Goal: Task Accomplishment & Management: Manage account settings

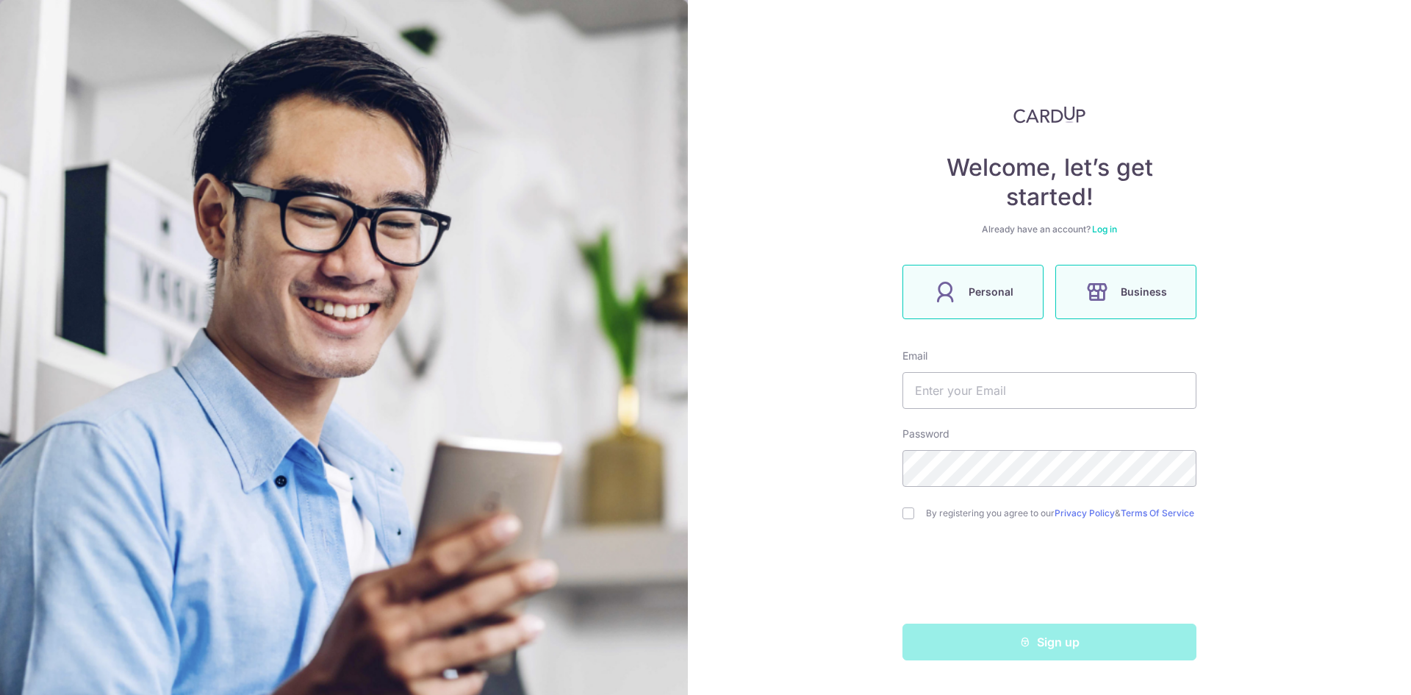
click at [953, 298] on icon at bounding box center [946, 292] width 24 height 24
click at [989, 295] on span "Personal" at bounding box center [991, 292] width 45 height 18
click at [974, 368] on div "Email" at bounding box center [1050, 378] width 294 height 60
click at [966, 395] on input "text" at bounding box center [1050, 390] width 294 height 37
type input "moovictor@gmail.com"
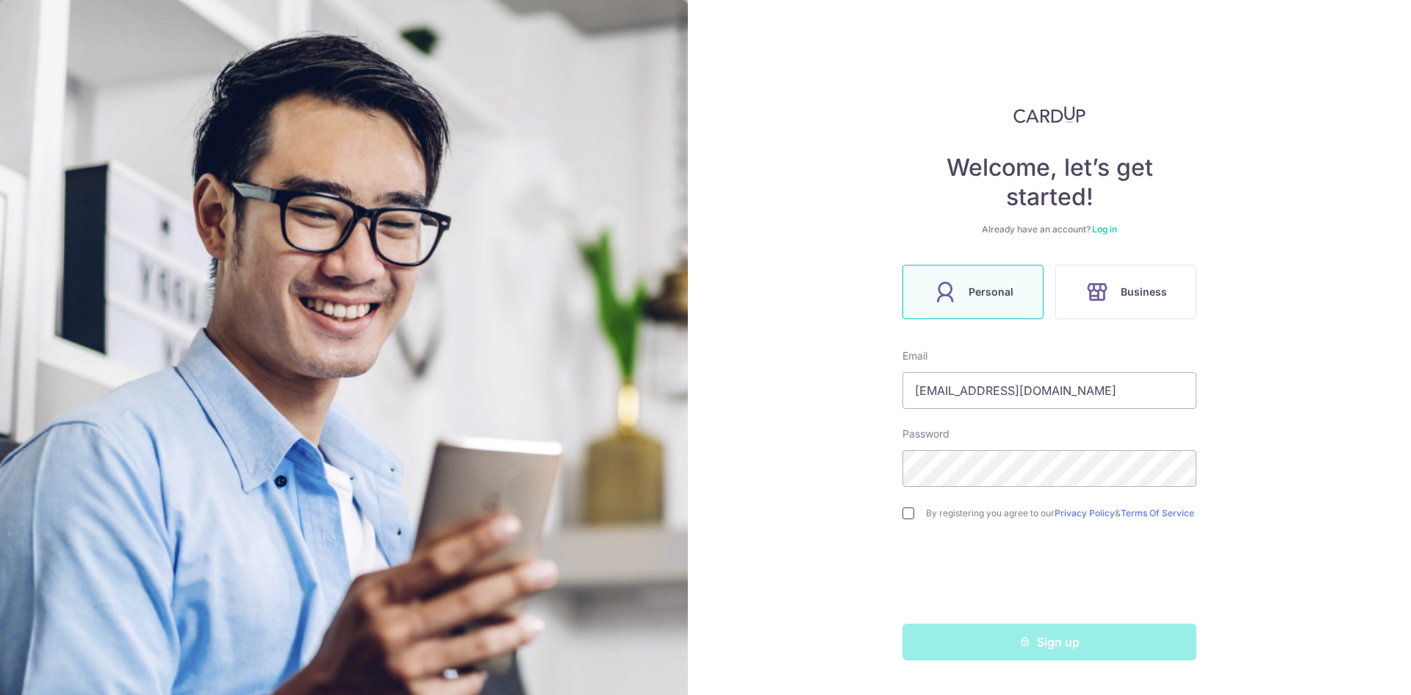
click at [910, 512] on input "checkbox" at bounding box center [909, 513] width 12 height 12
checkbox input "true"
click at [981, 651] on button "Sign up" at bounding box center [1050, 641] width 294 height 37
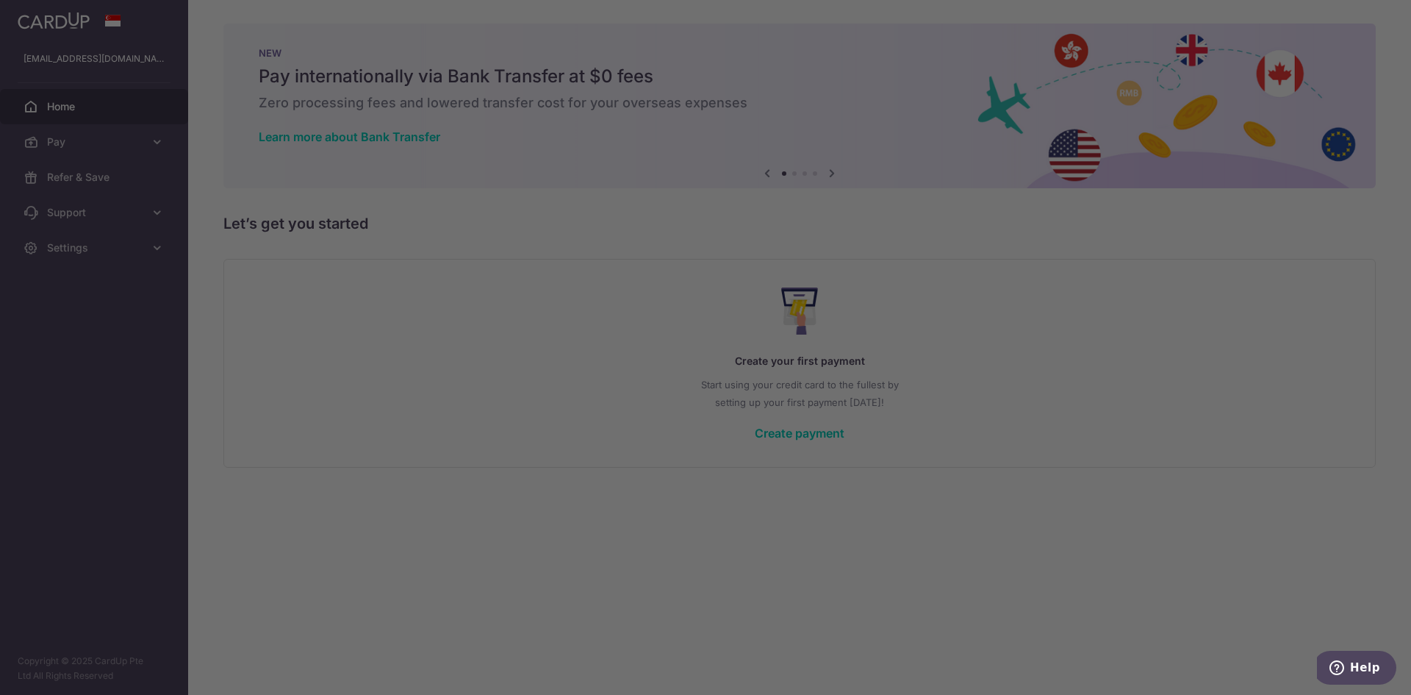
click at [1068, 214] on div at bounding box center [712, 350] width 1425 height 701
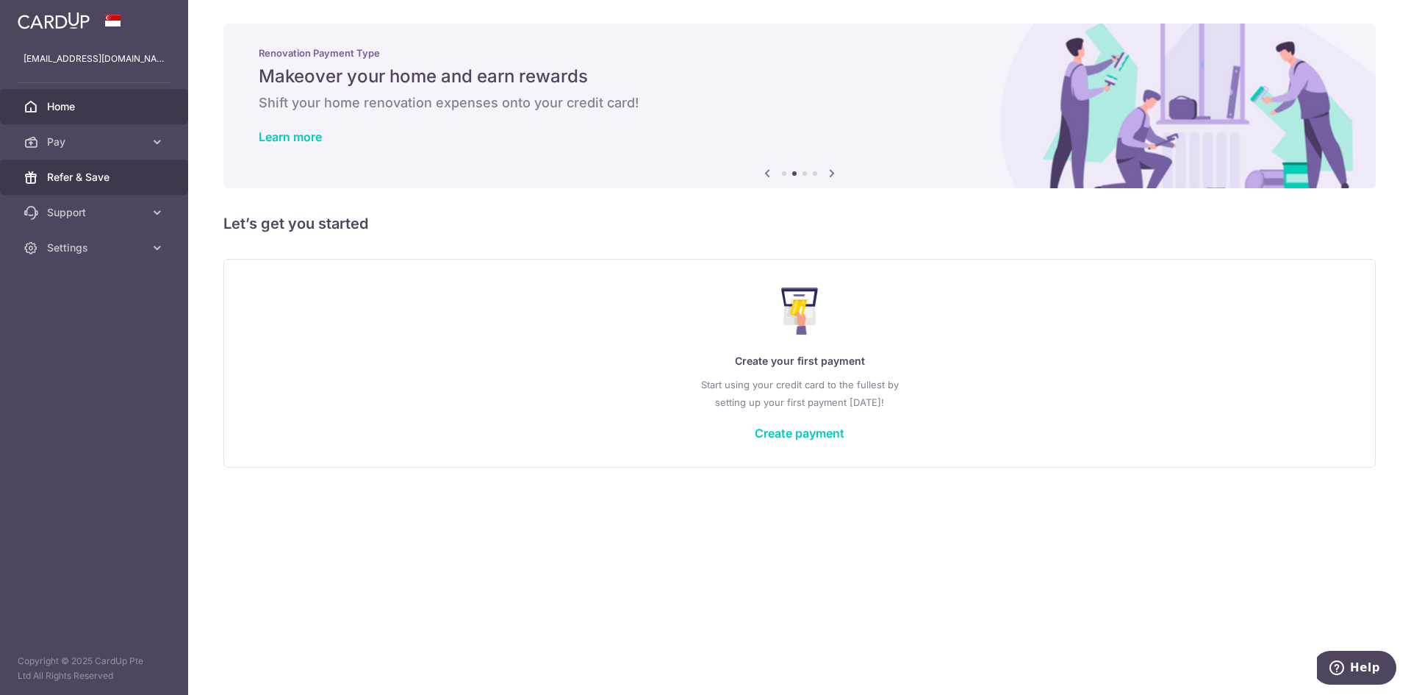
click at [105, 190] on link "Refer & Save" at bounding box center [94, 177] width 188 height 35
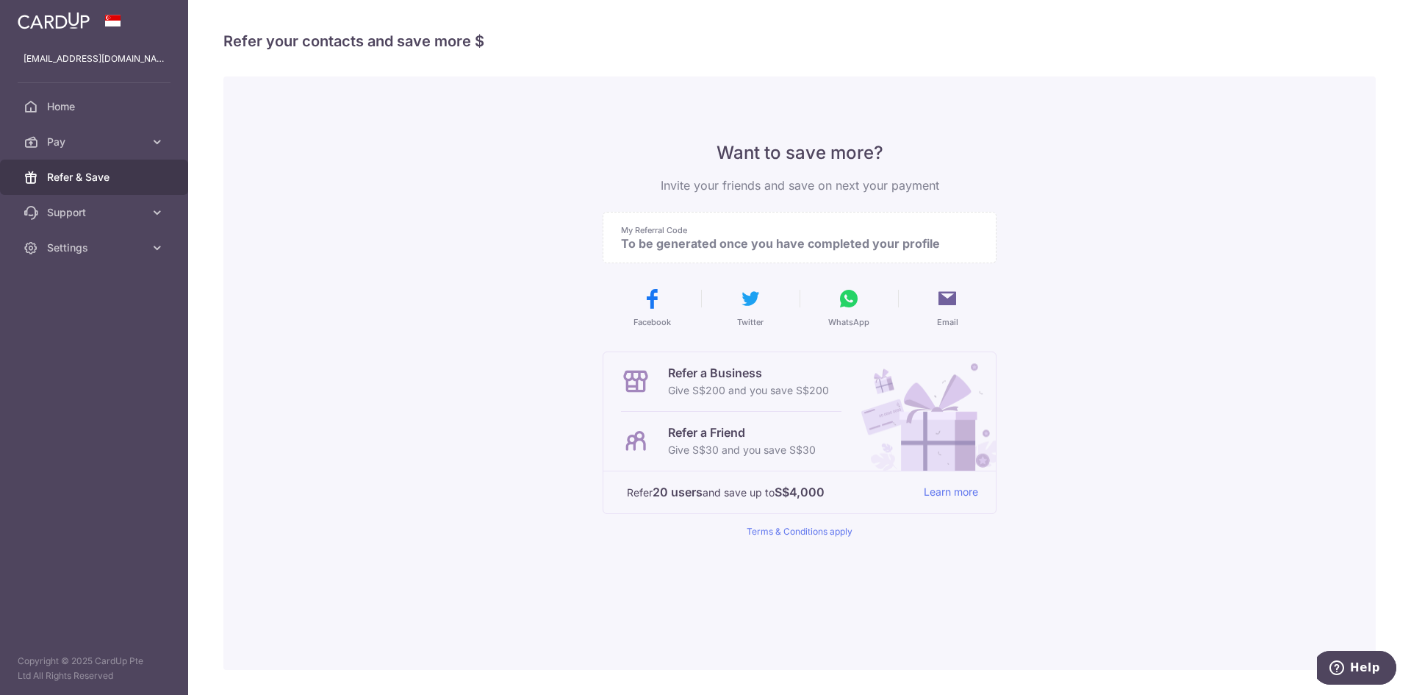
click at [68, 273] on aside "moovictor@gmail.com Home Pay Payments Recipients Cards Refer & Save Support FAQ…" at bounding box center [94, 347] width 188 height 695
click at [74, 253] on span "Settings" at bounding box center [95, 247] width 97 height 15
click at [131, 137] on span "Pay" at bounding box center [95, 142] width 97 height 15
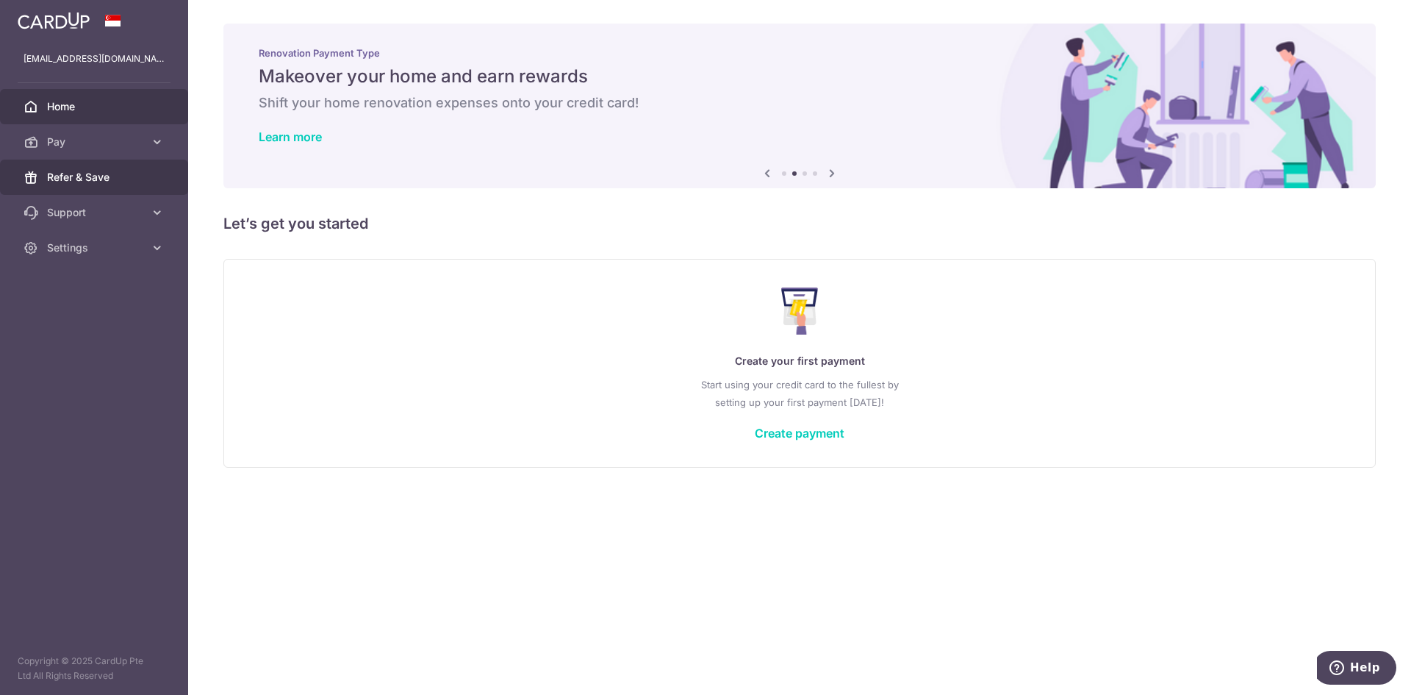
click at [41, 166] on link "Refer & Save" at bounding box center [94, 177] width 188 height 35
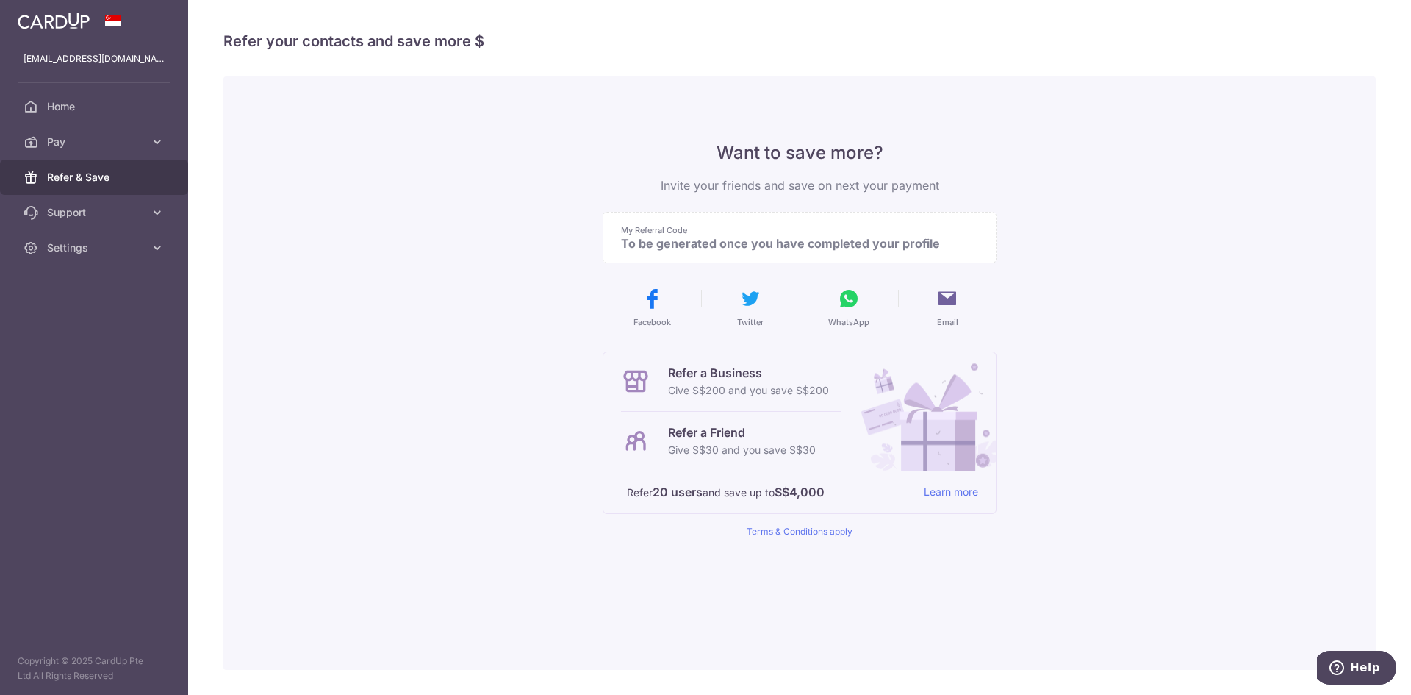
click at [726, 435] on p "Refer a Friend" at bounding box center [742, 432] width 148 height 18
click at [725, 415] on div "Refer a Friend Give S$30 and you save S$30" at bounding box center [731, 441] width 221 height 59
click at [748, 370] on p "Refer a Business" at bounding box center [748, 373] width 161 height 18
click at [71, 59] on p "moovictor@gmail.com" at bounding box center [94, 58] width 141 height 15
click at [61, 254] on span "Settings" at bounding box center [95, 247] width 97 height 15
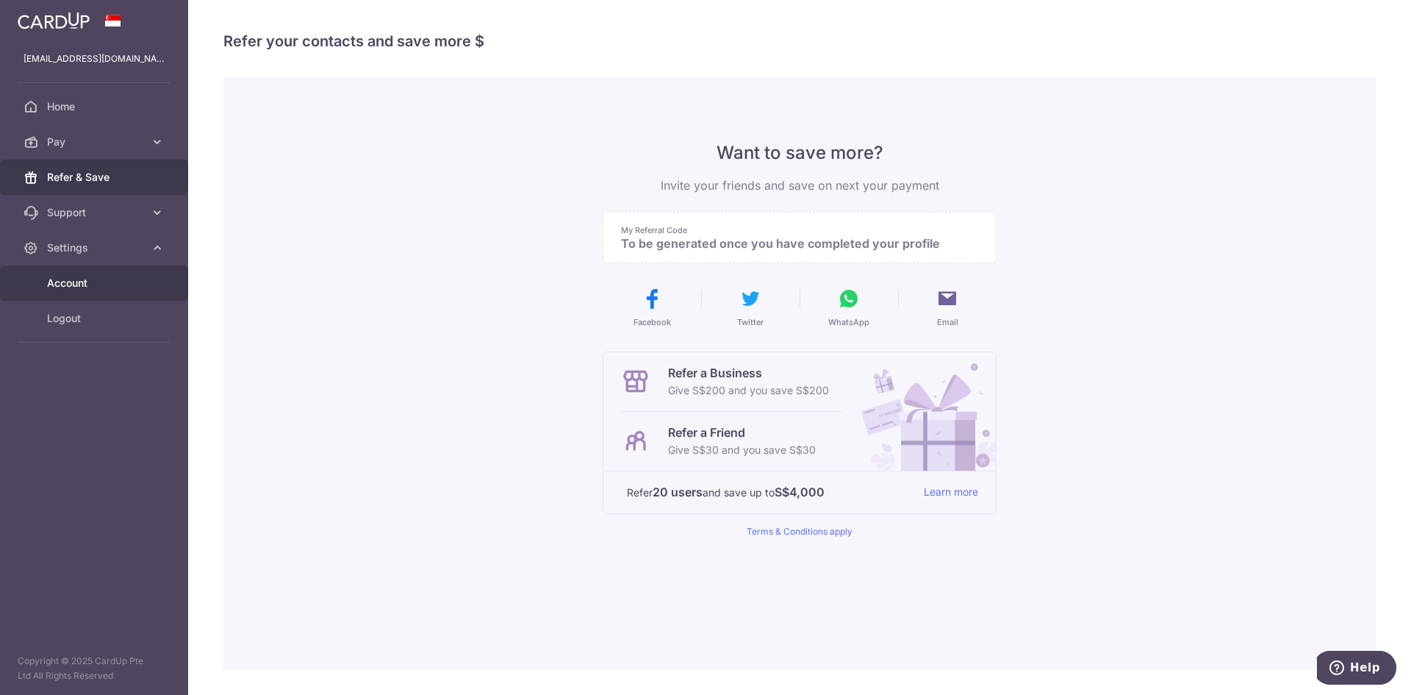
click at [75, 279] on span "Account" at bounding box center [95, 283] width 97 height 15
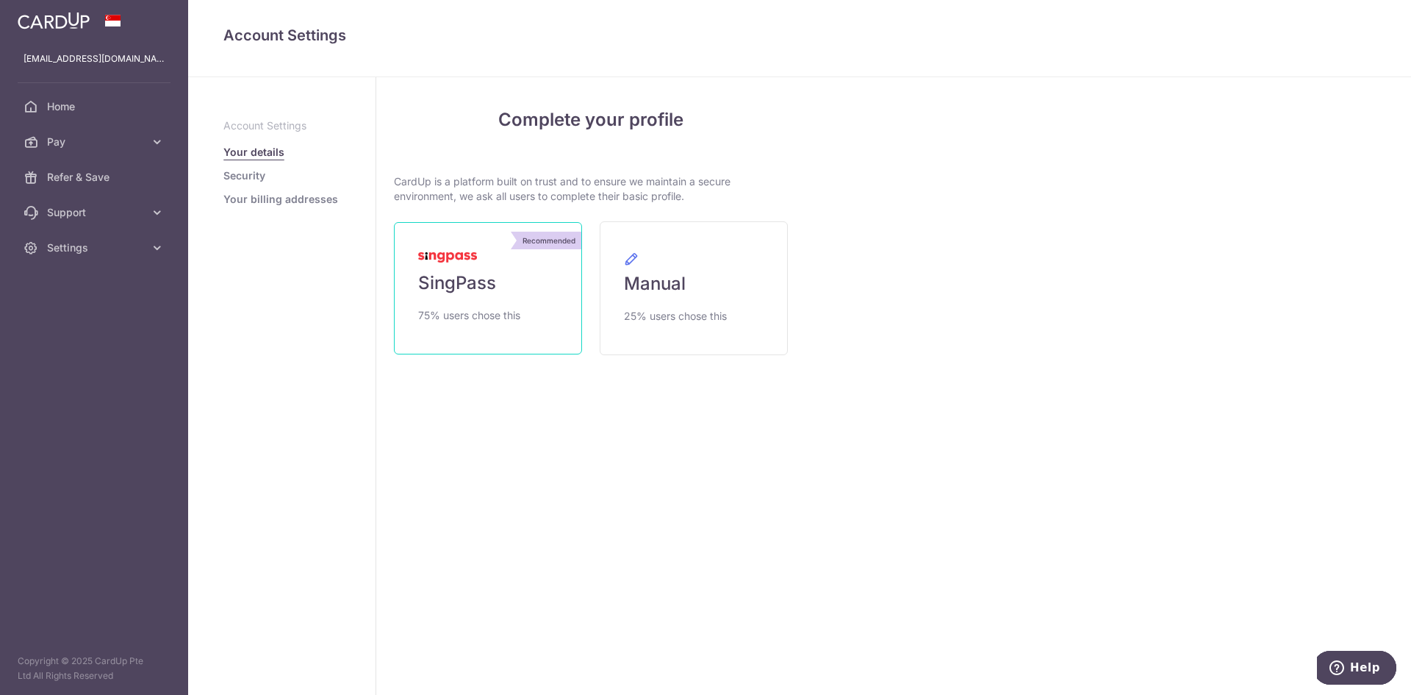
click at [492, 279] on span "SingPass" at bounding box center [457, 283] width 78 height 24
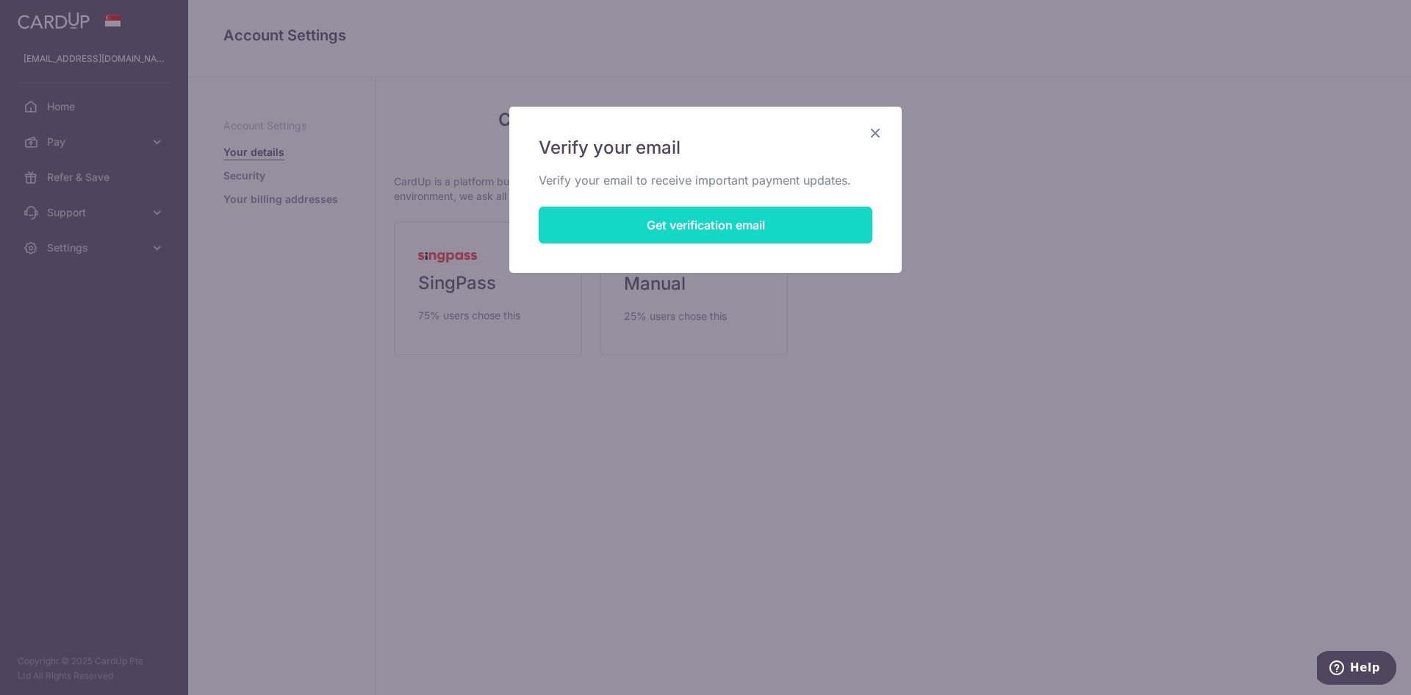
click at [749, 227] on button "Get verification email" at bounding box center [706, 225] width 334 height 37
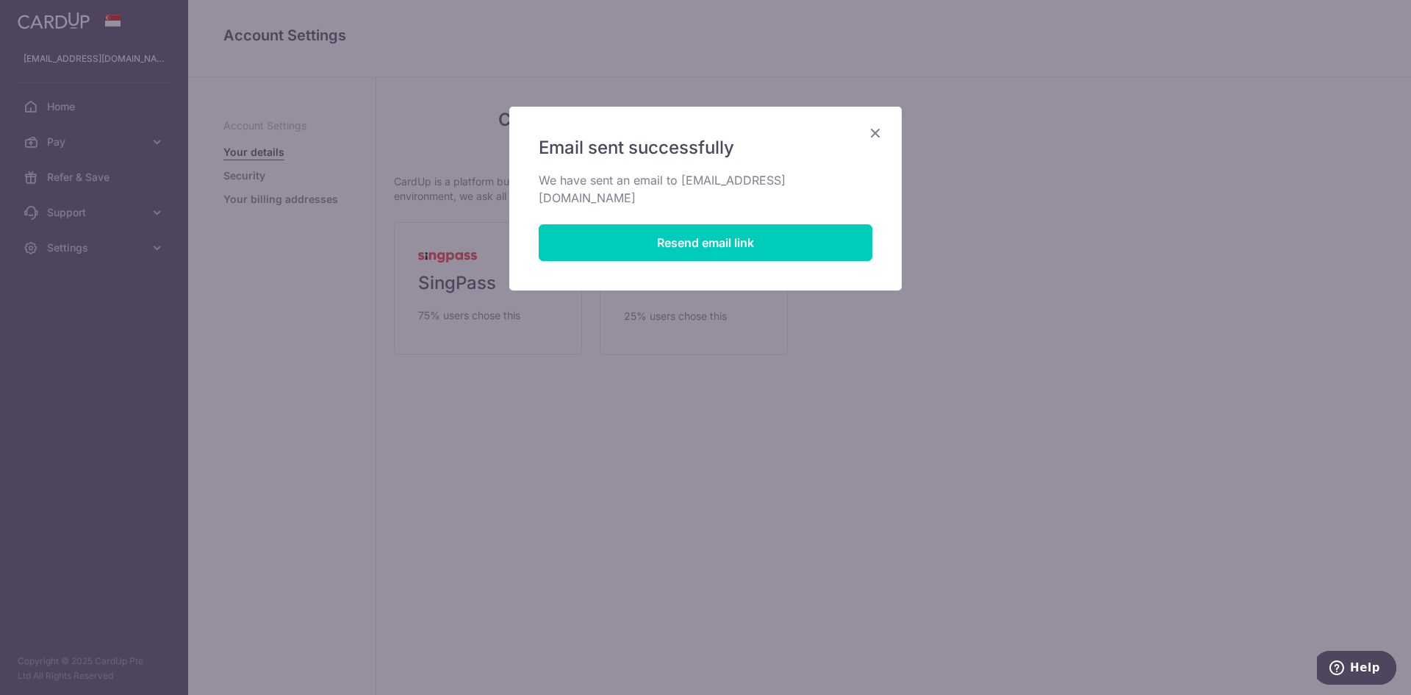
click at [875, 115] on div "Email sent successfully We have sent an email to moovictor@gmail.com Resend ema…" at bounding box center [705, 199] width 393 height 184
click at [877, 123] on div "Email sent successfully We have sent an email to moovictor@gmail.com Resend ema…" at bounding box center [705, 199] width 393 height 184
click at [875, 131] on icon "Close" at bounding box center [876, 132] width 18 height 18
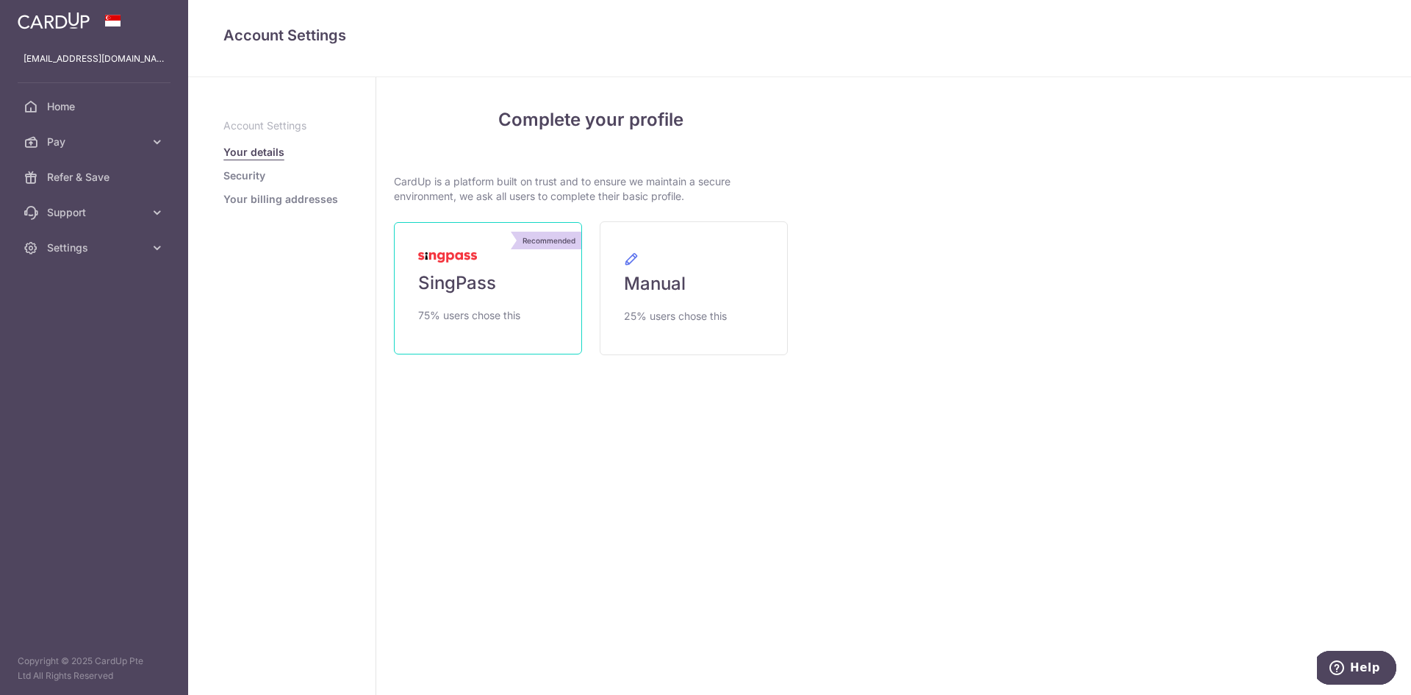
click at [447, 243] on link "Recommended SingPass 75% users chose this" at bounding box center [488, 288] width 188 height 132
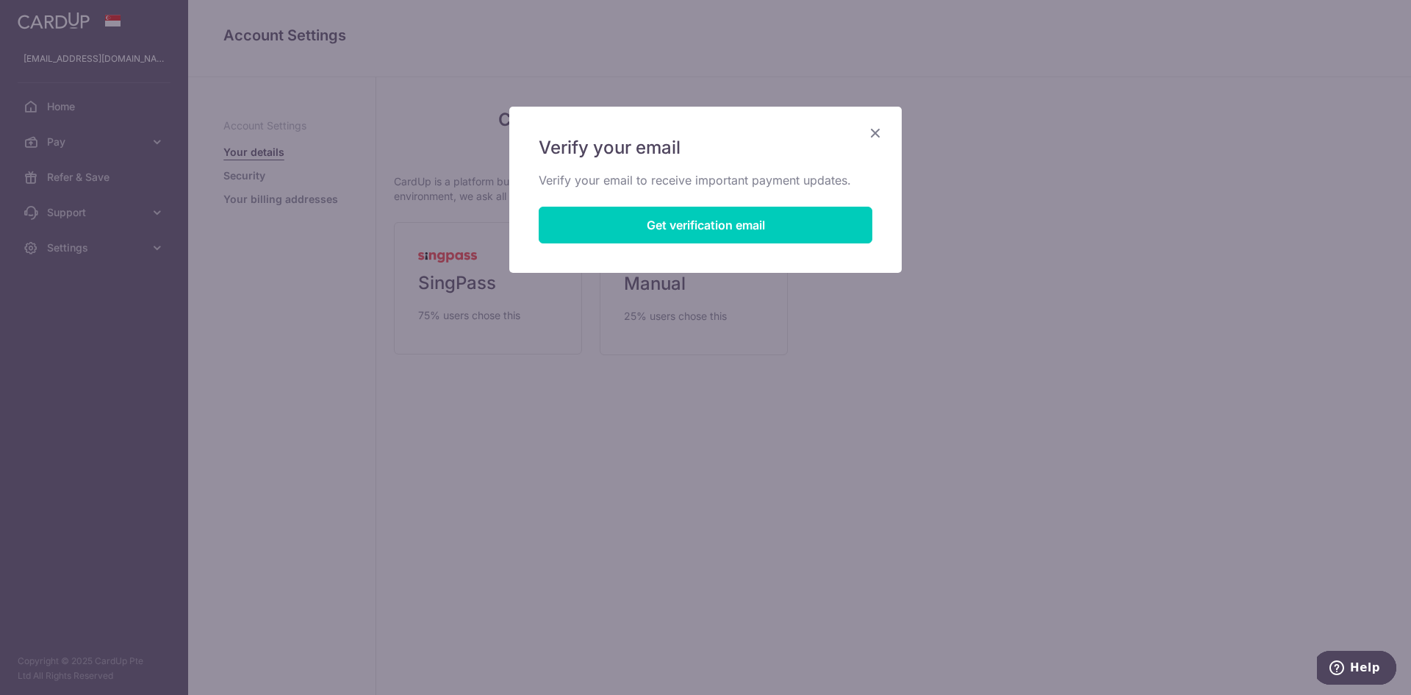
click at [868, 134] on icon "Close" at bounding box center [876, 132] width 18 height 18
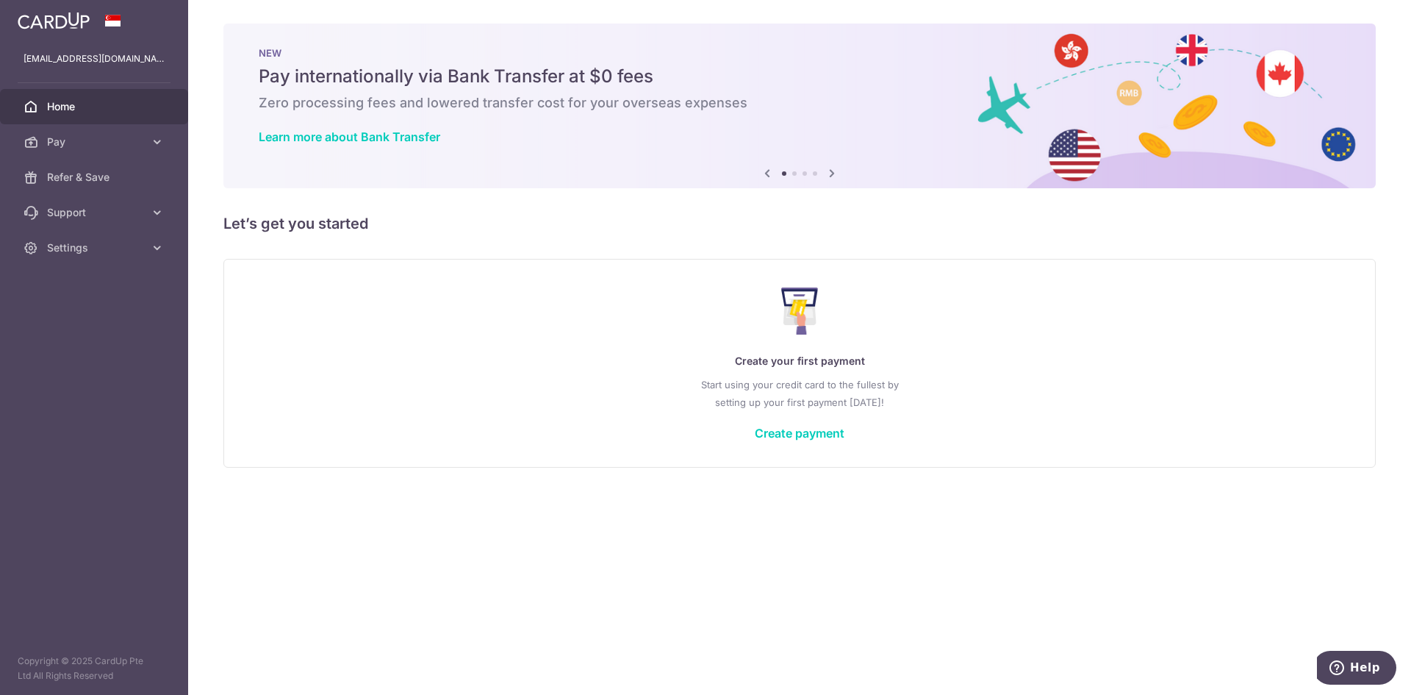
click at [132, 253] on span "Settings" at bounding box center [95, 247] width 97 height 15
click at [84, 286] on span "Account" at bounding box center [95, 283] width 97 height 15
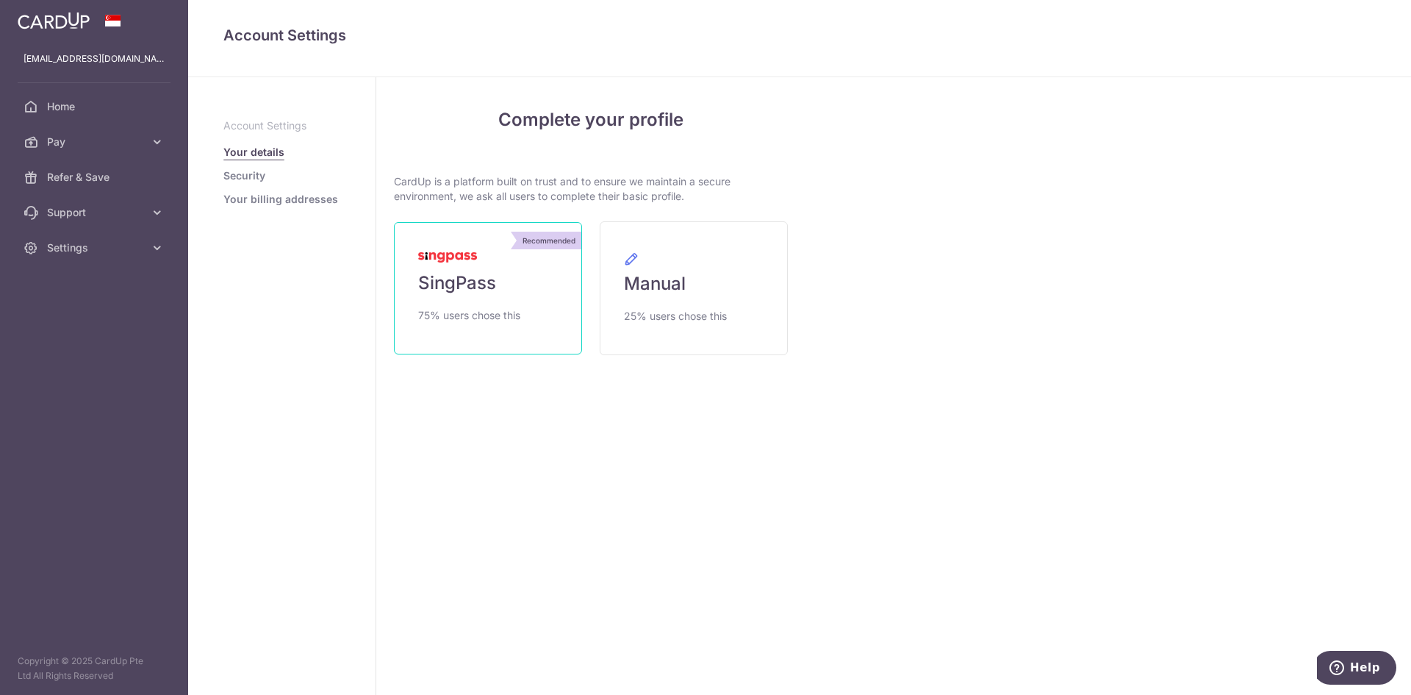
click at [484, 293] on span "SingPass" at bounding box center [457, 283] width 78 height 24
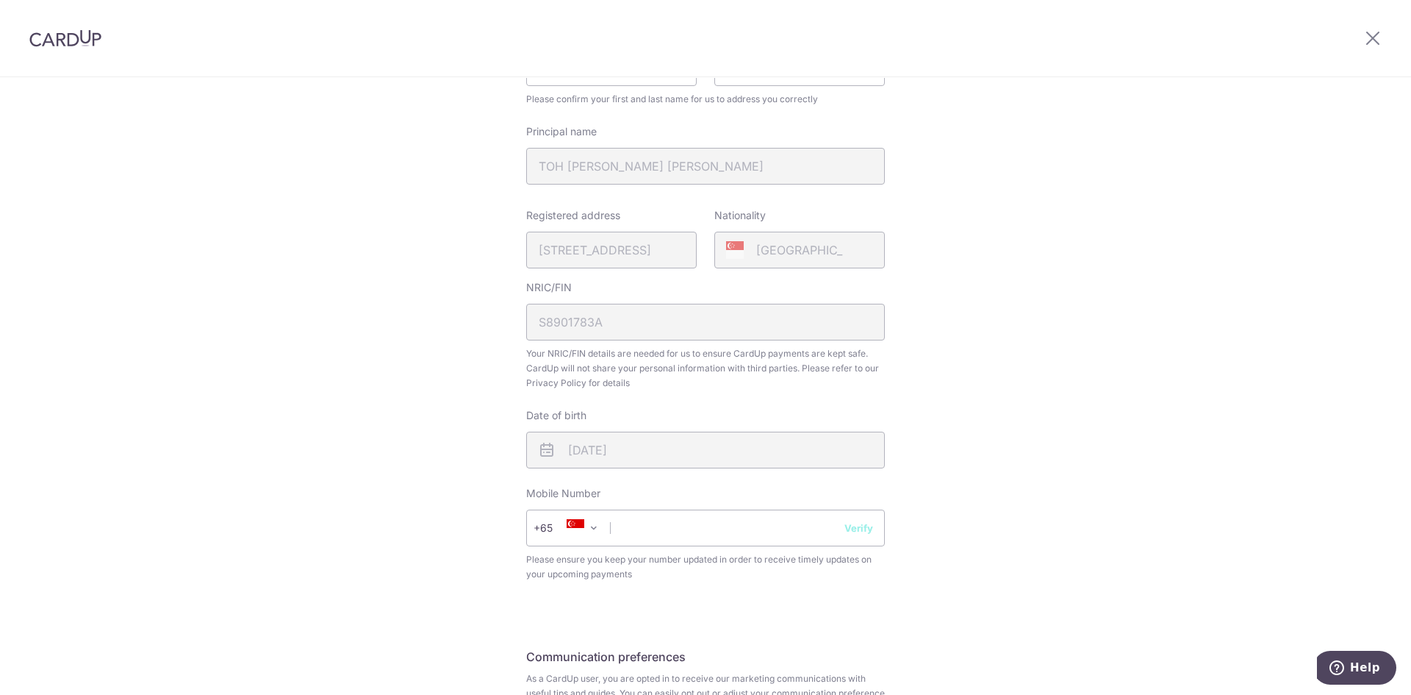
scroll to position [294, 0]
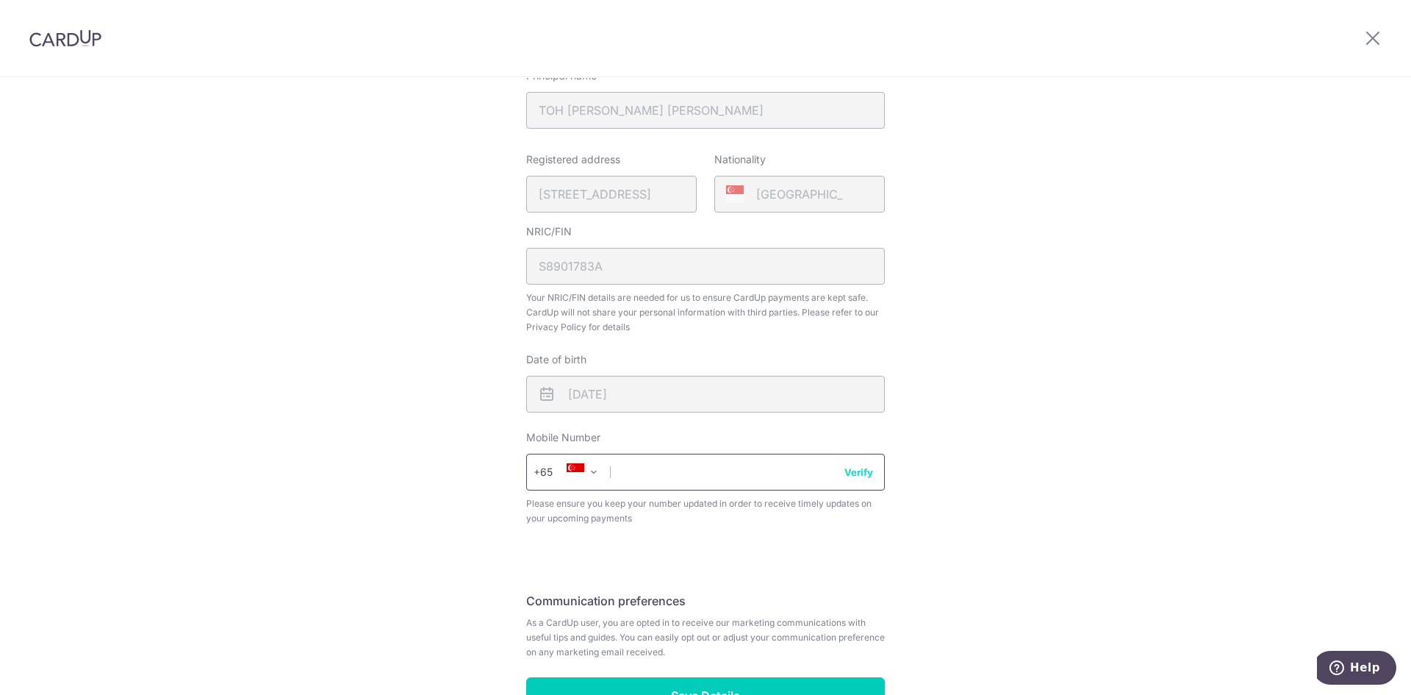
click at [659, 476] on input "text" at bounding box center [705, 472] width 359 height 37
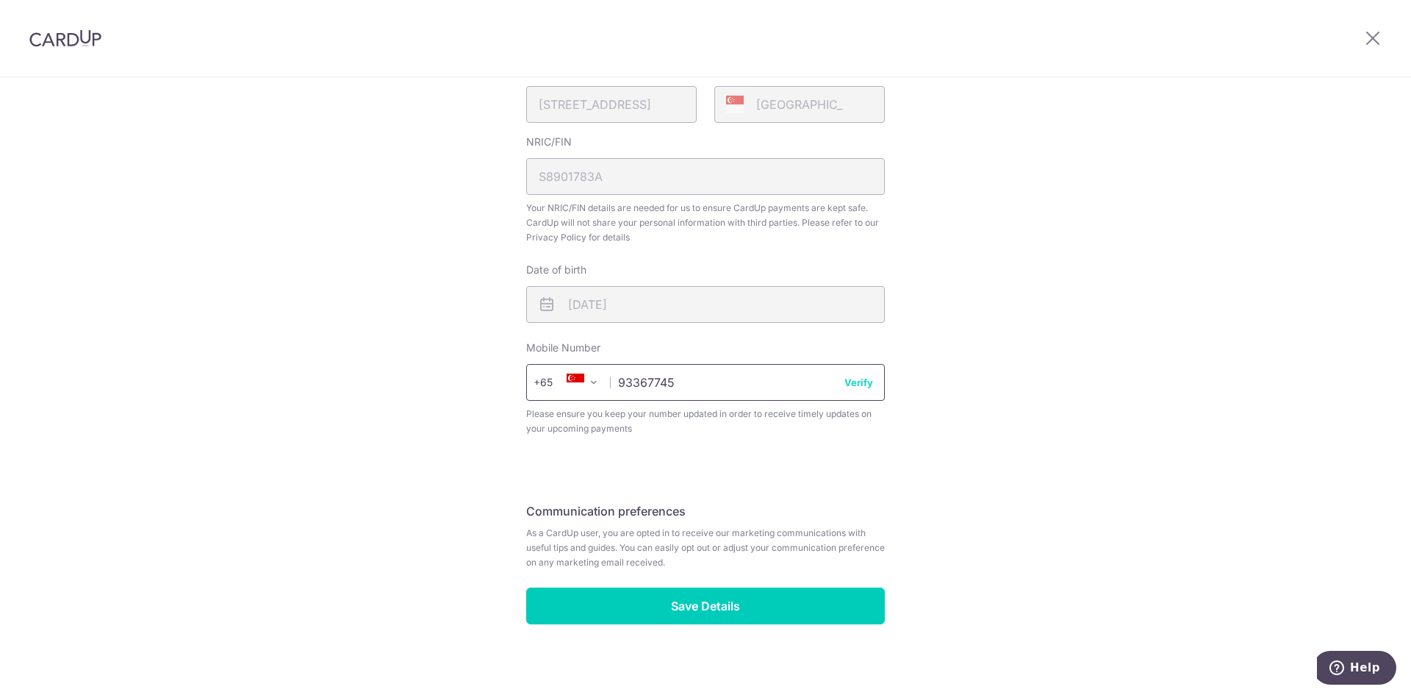
scroll to position [394, 0]
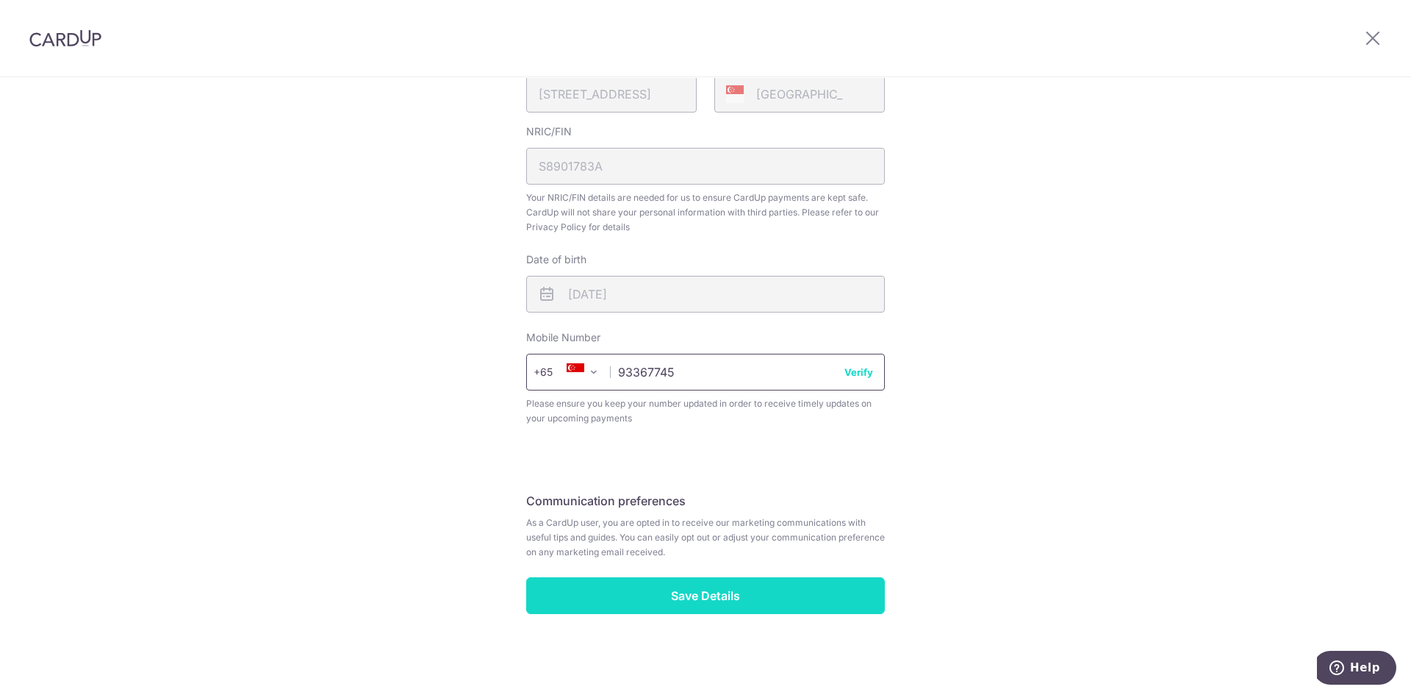
type input "93367745"
click at [725, 601] on input "Save Details" at bounding box center [705, 595] width 359 height 37
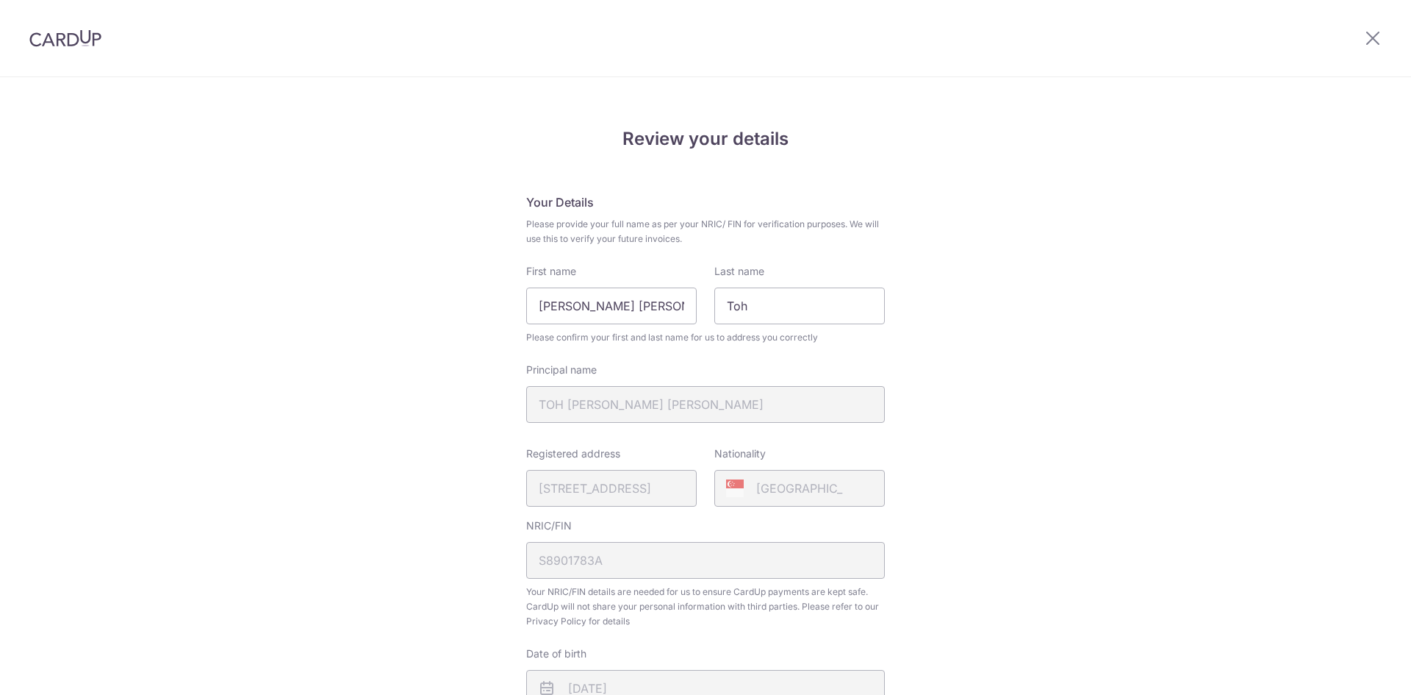
scroll to position [415, 0]
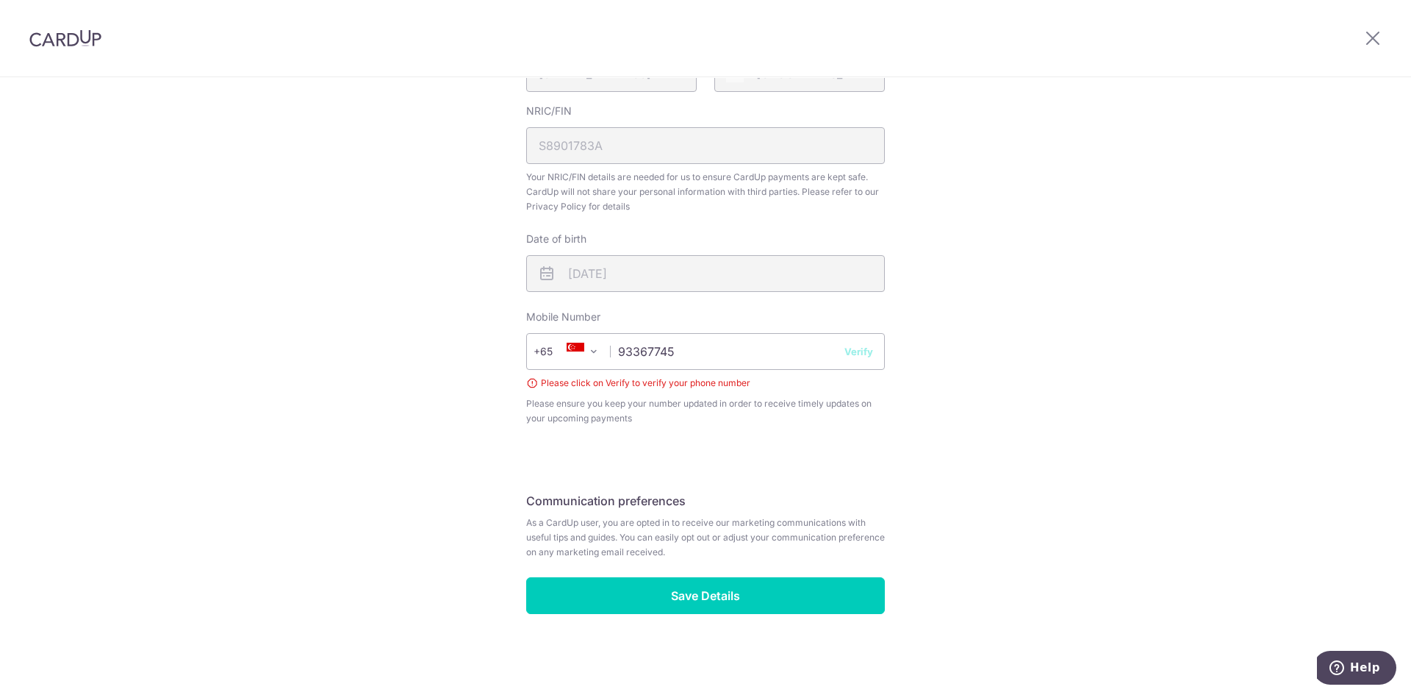
click at [858, 348] on button "Verify" at bounding box center [859, 351] width 29 height 15
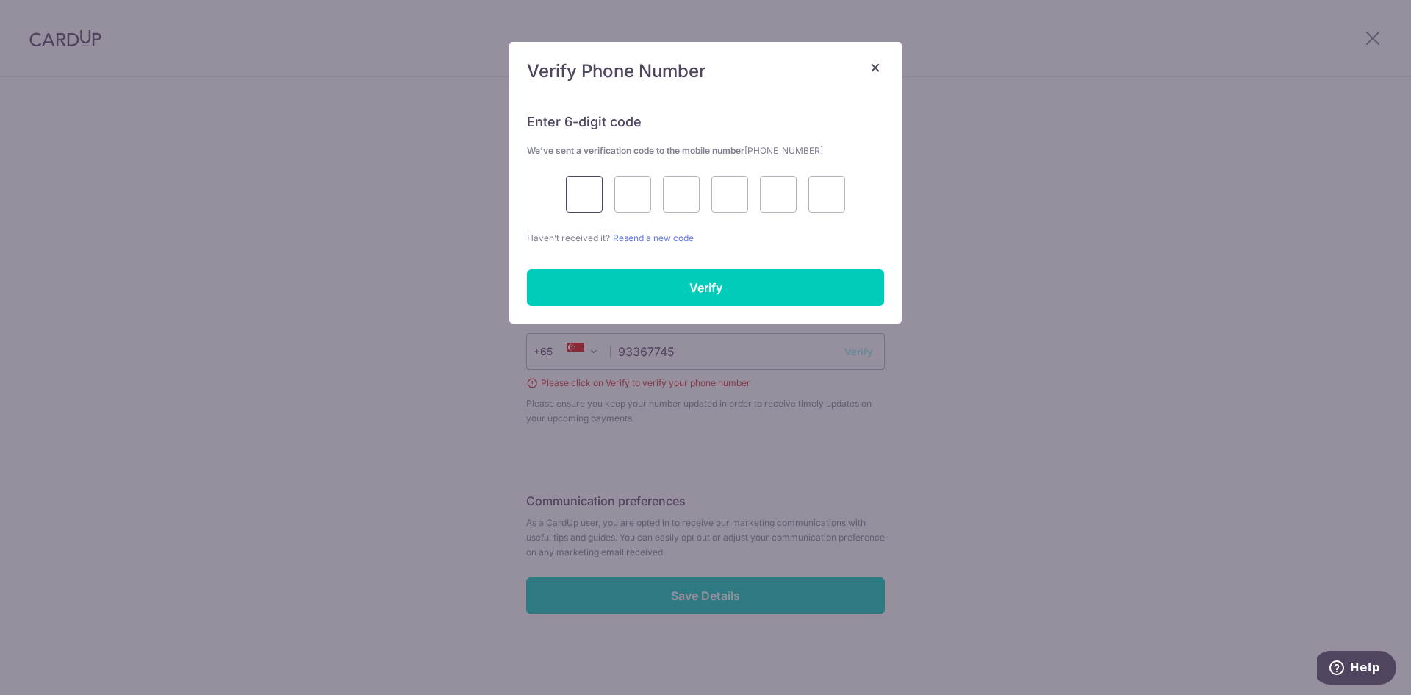
click at [576, 206] on input "text" at bounding box center [584, 194] width 37 height 37
type input "5"
type input "7"
type input "2"
type input "3"
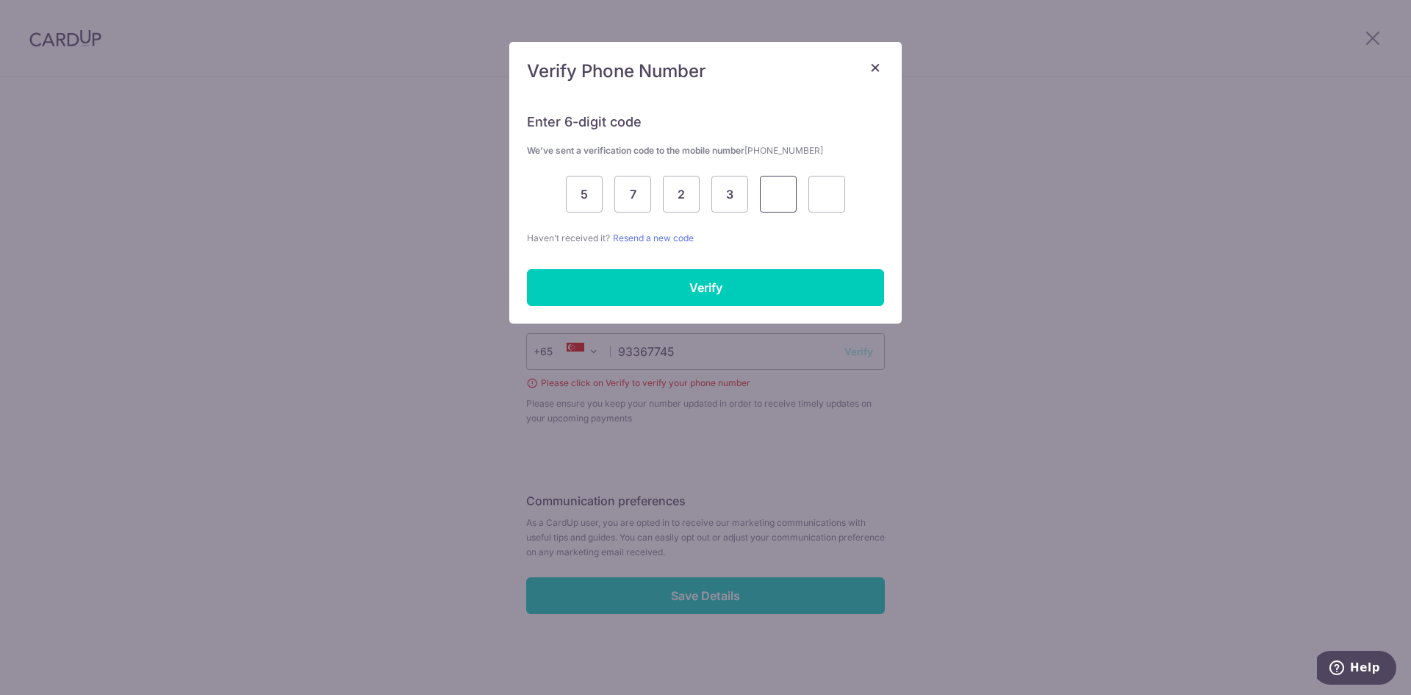
type input "4"
type input "0"
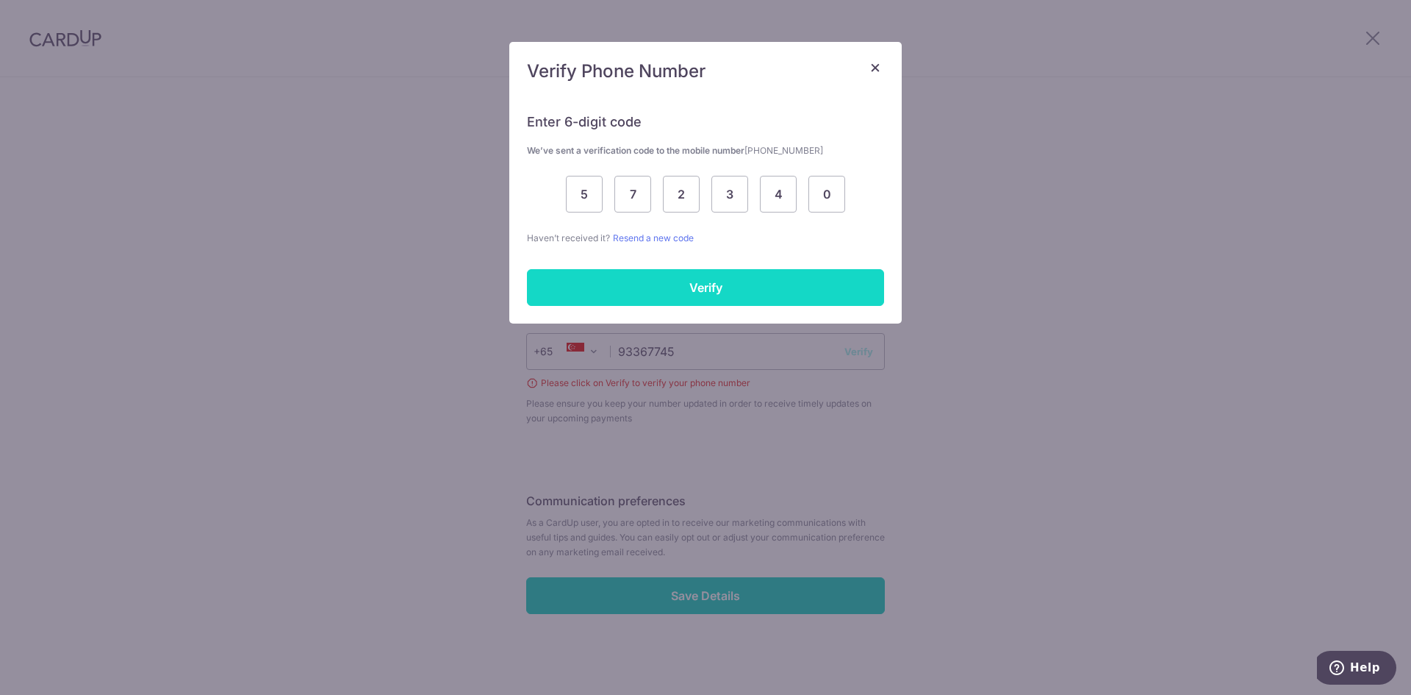
click at [817, 299] on input "Verify" at bounding box center [705, 287] width 357 height 37
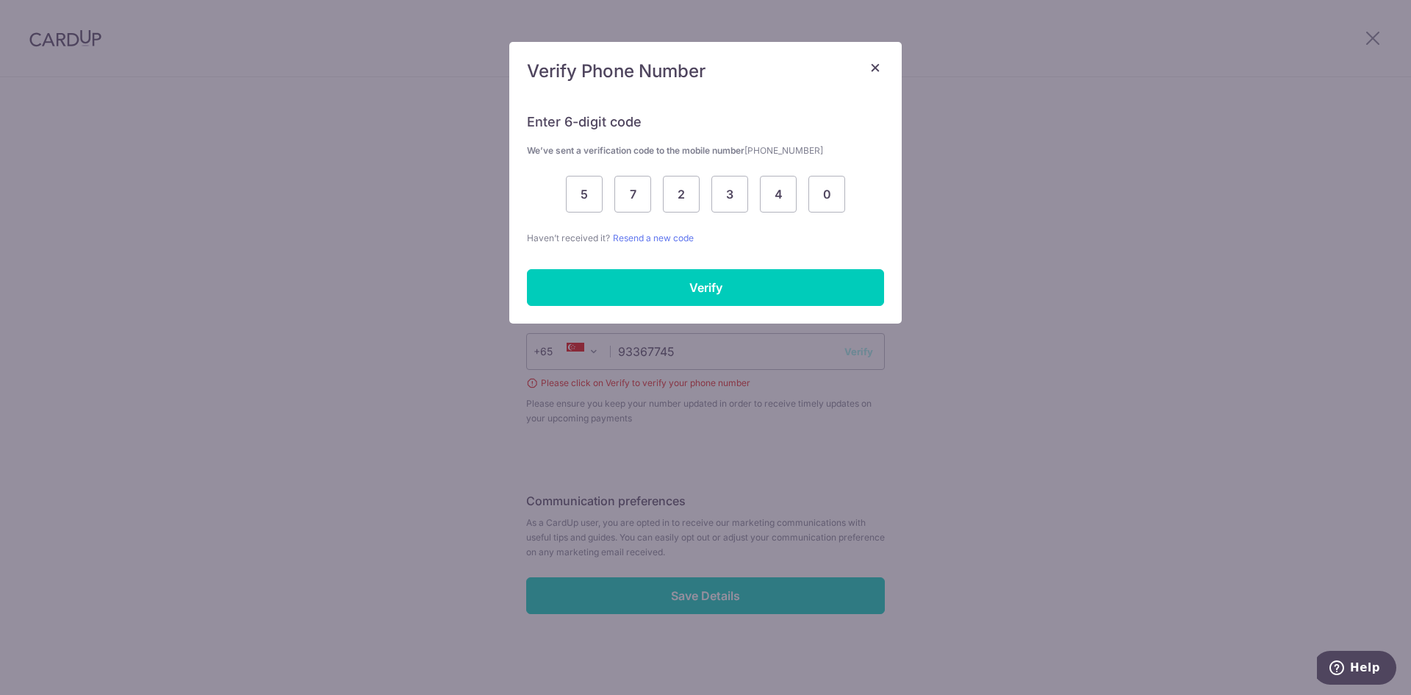
scroll to position [394, 0]
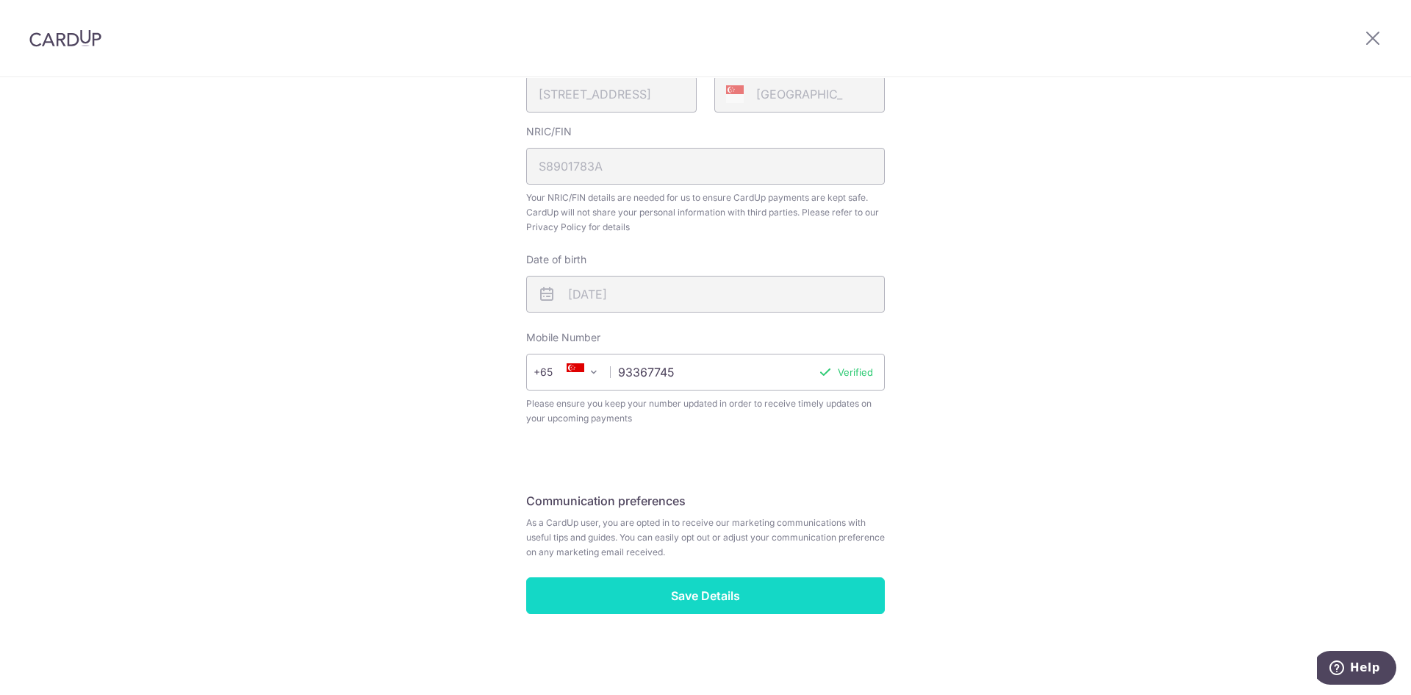
click at [750, 608] on input "Save Details" at bounding box center [705, 595] width 359 height 37
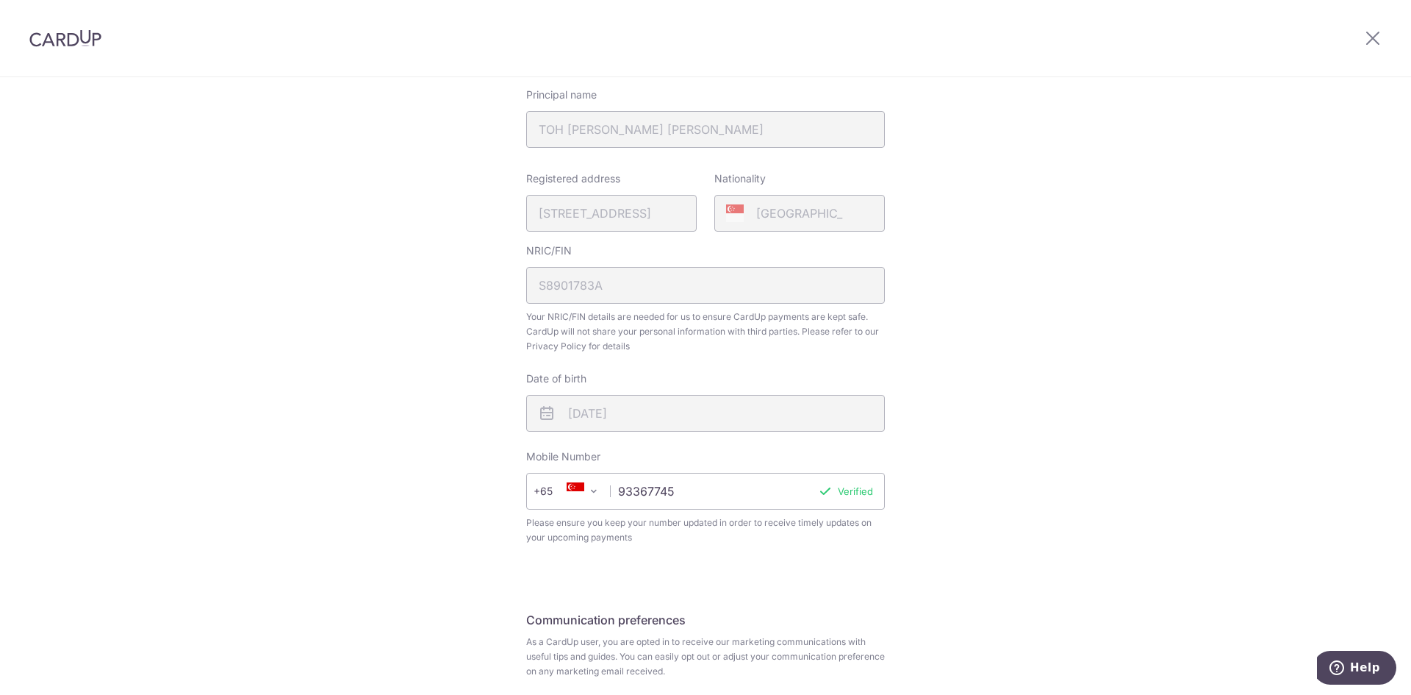
scroll to position [0, 0]
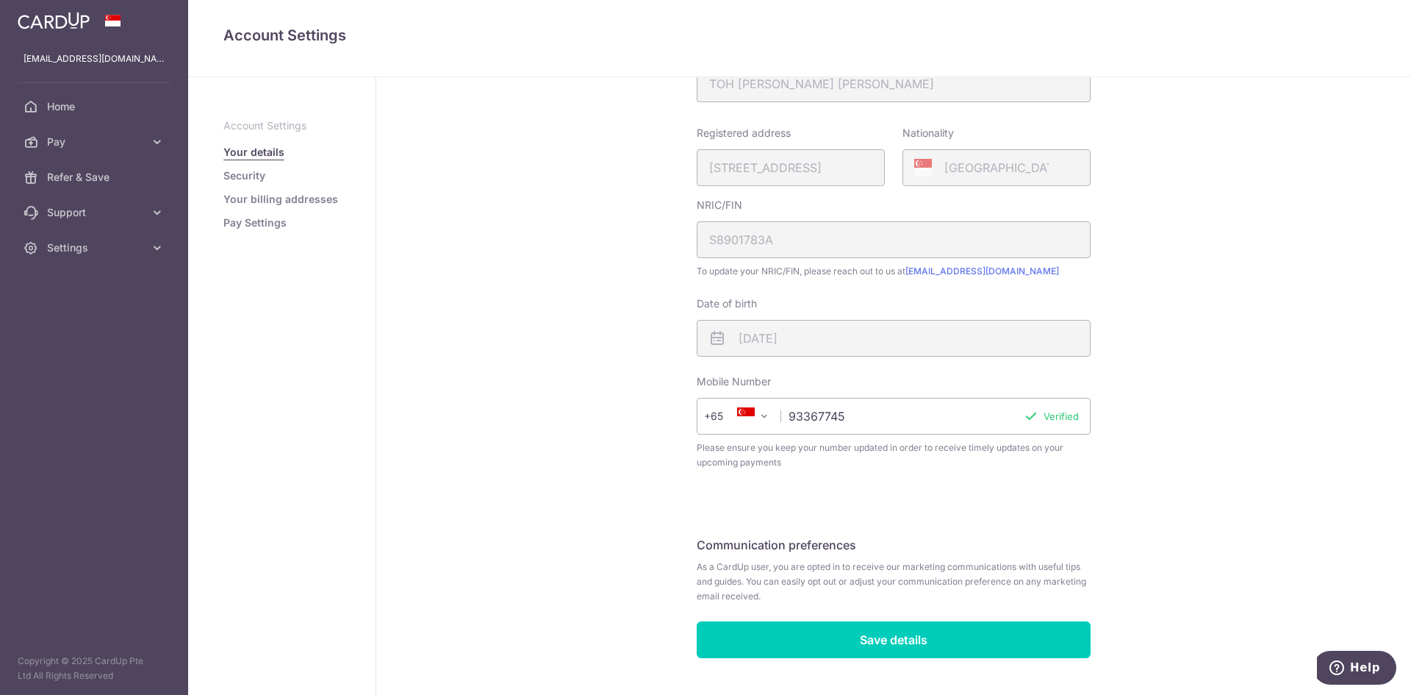
scroll to position [248, 0]
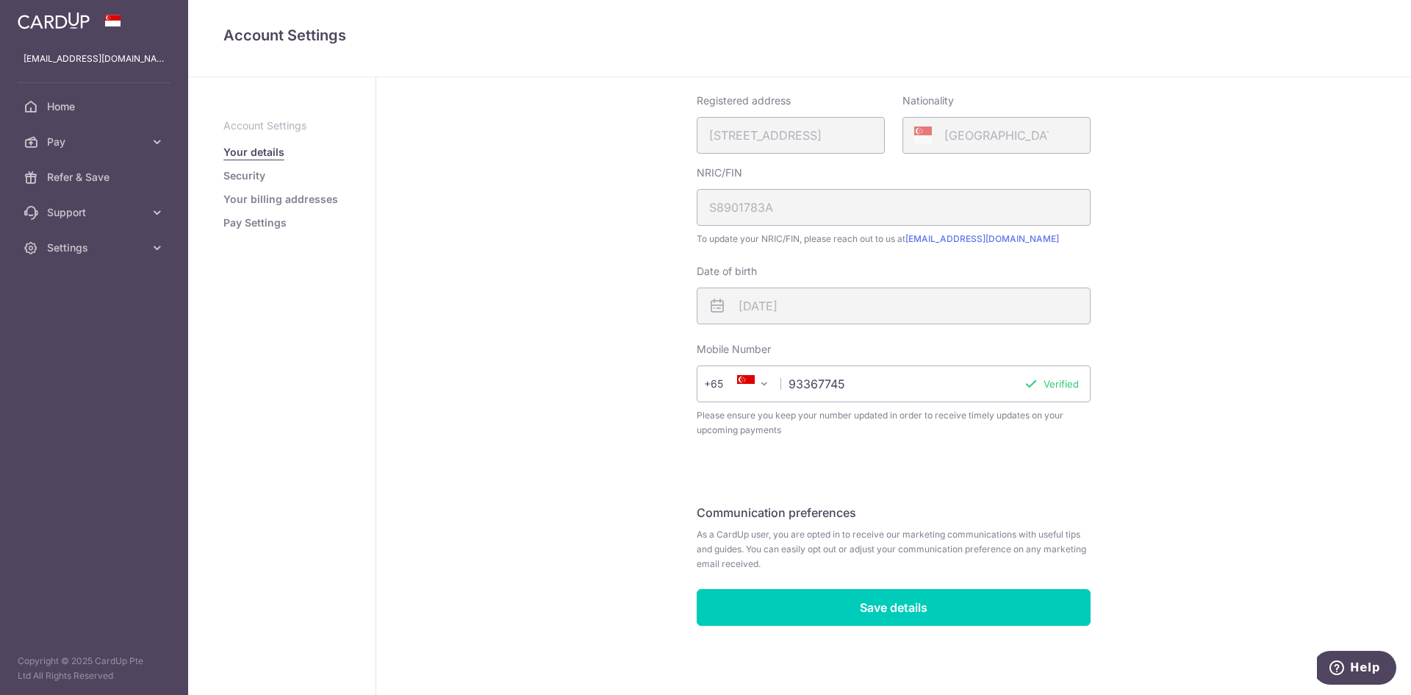
click at [253, 171] on link "Security" at bounding box center [244, 175] width 42 height 15
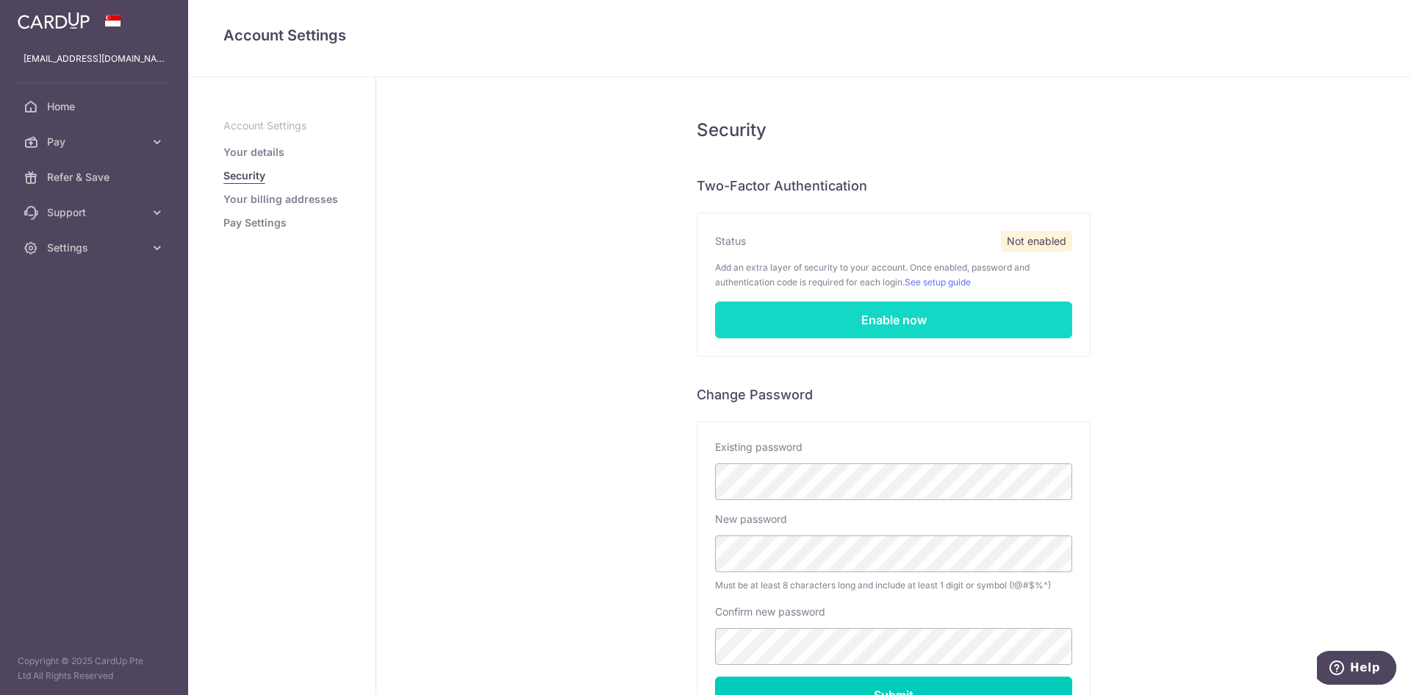
click at [1006, 318] on link "Enable now" at bounding box center [893, 319] width 357 height 37
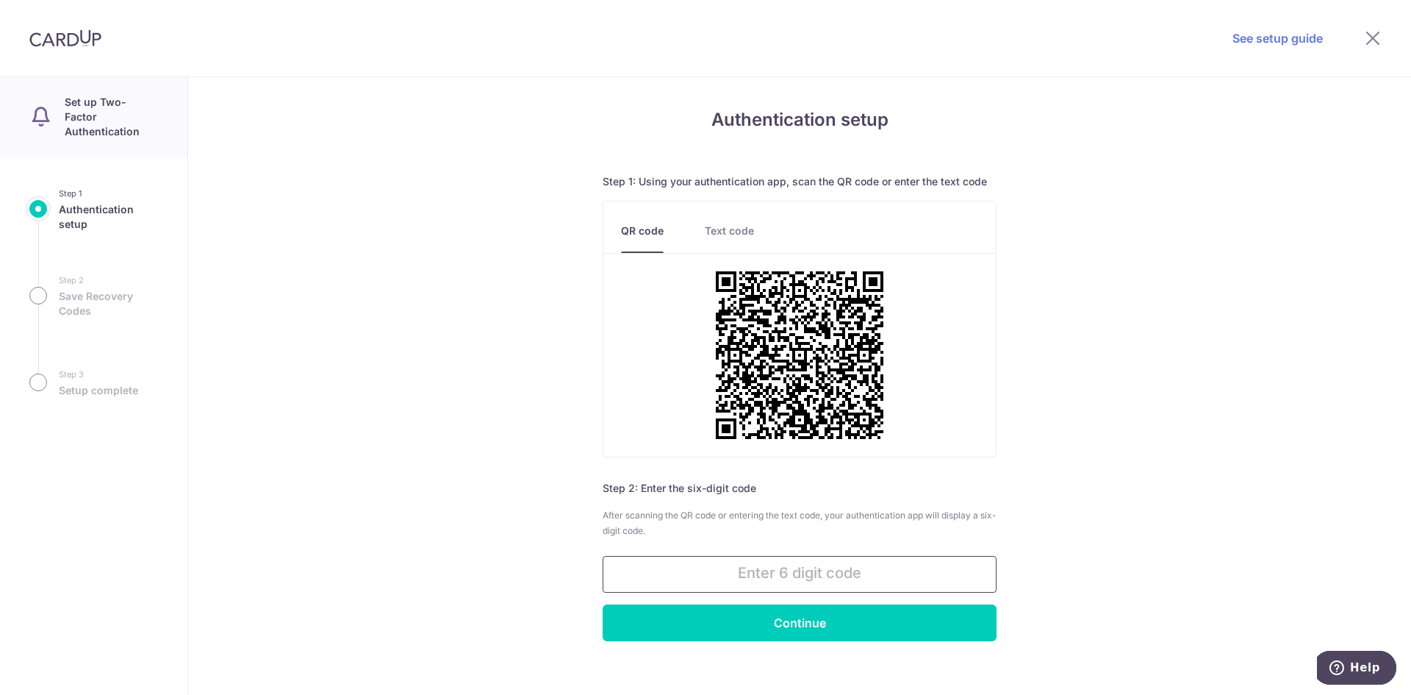
click at [844, 559] on input "text" at bounding box center [800, 574] width 394 height 37
click at [842, 559] on input "text" at bounding box center [800, 574] width 394 height 37
type input "486945"
click at [896, 631] on input "Continue" at bounding box center [800, 622] width 394 height 37
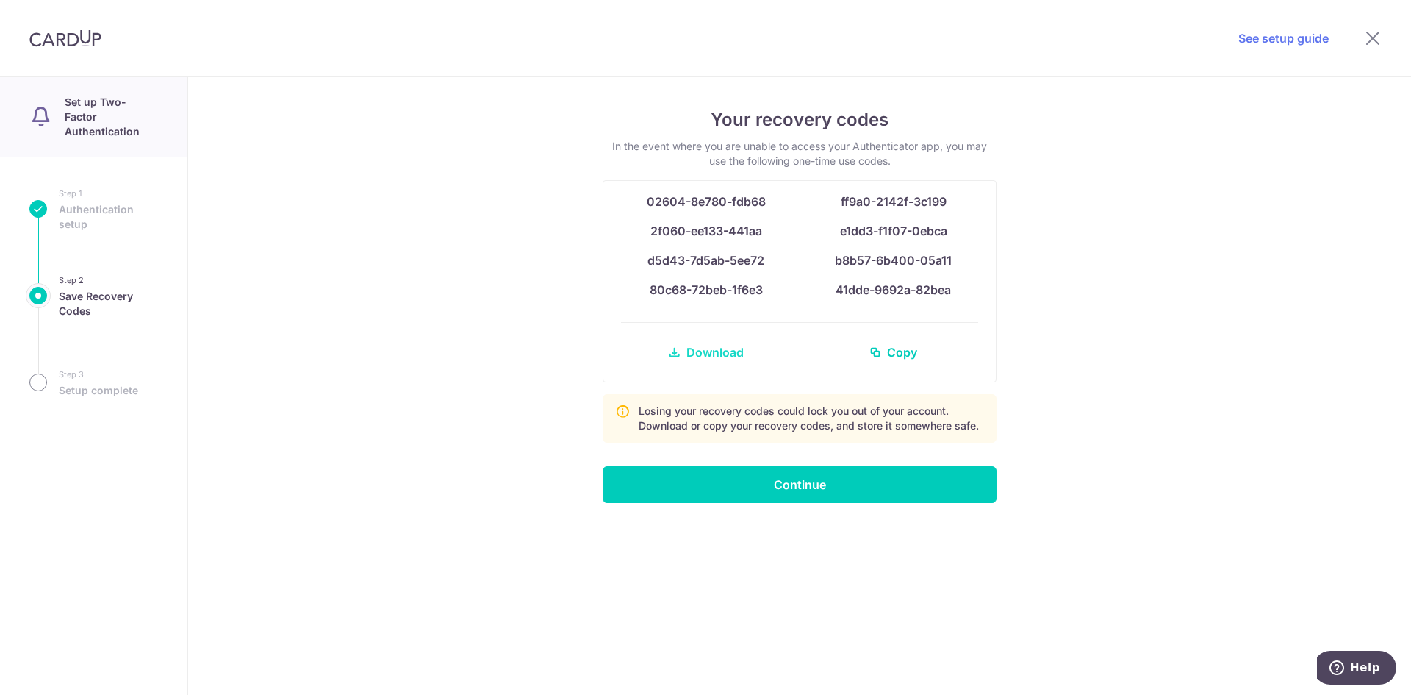
click at [687, 344] on span "Download" at bounding box center [715, 352] width 57 height 18
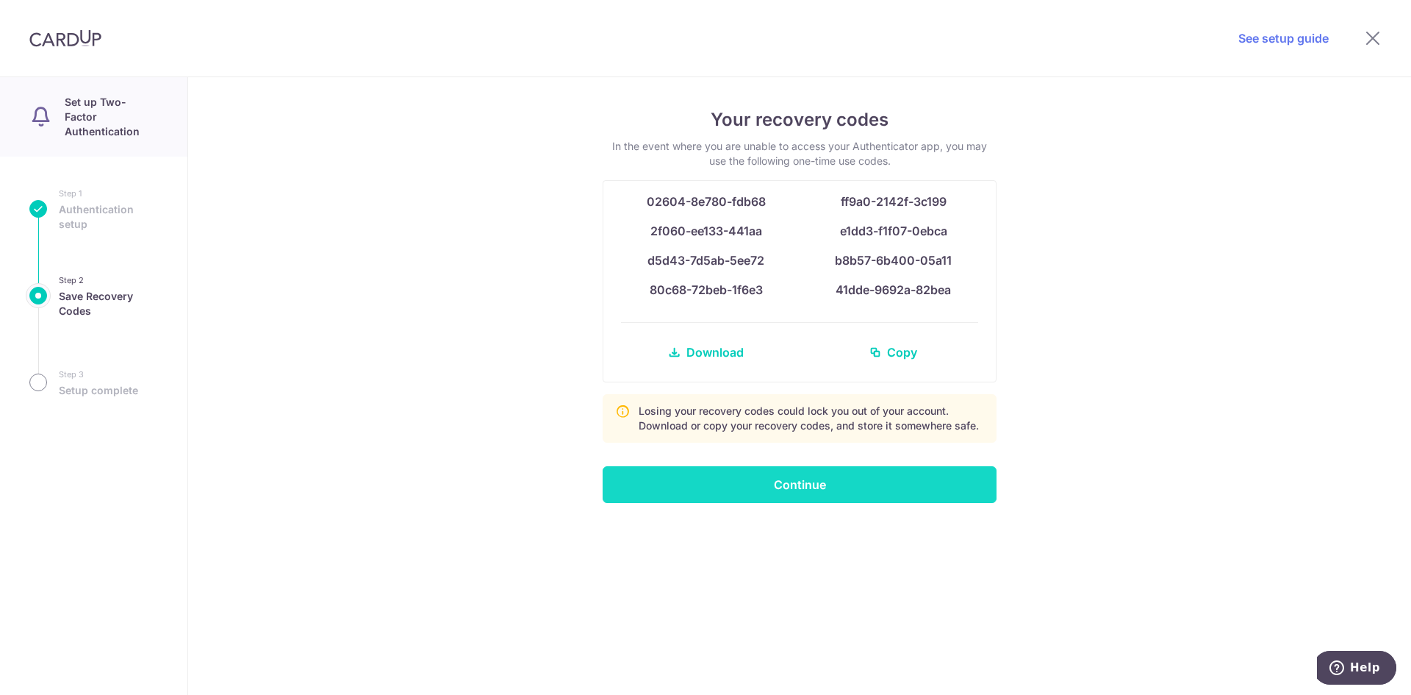
click at [814, 490] on input "Continue" at bounding box center [800, 484] width 394 height 37
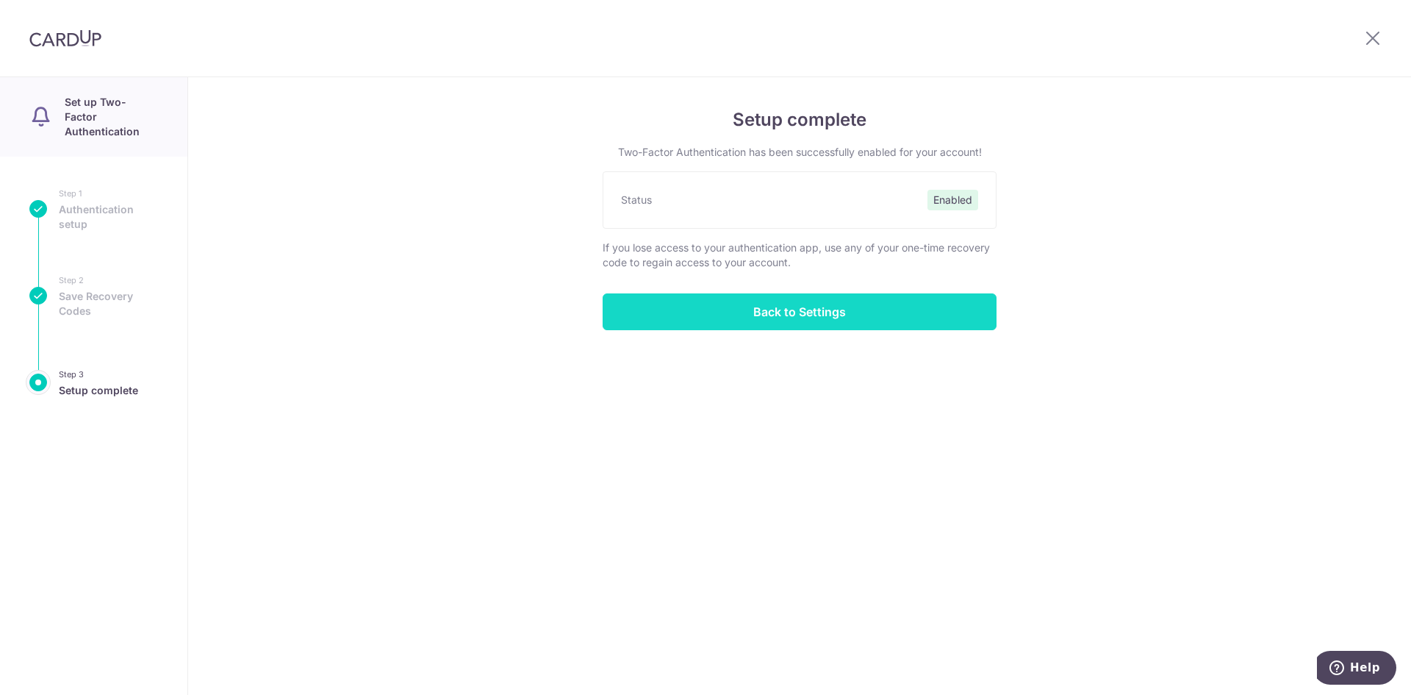
click at [819, 312] on input "Back to Settings" at bounding box center [800, 311] width 394 height 37
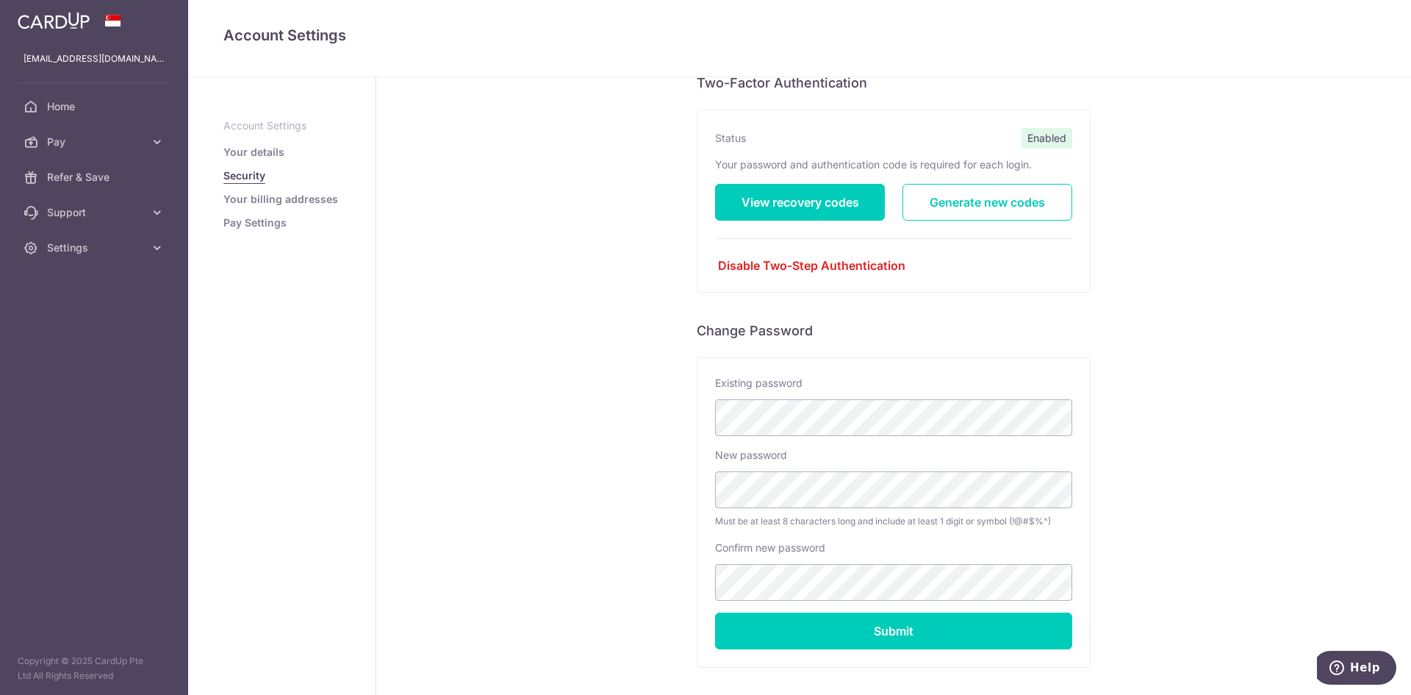
scroll to position [174, 0]
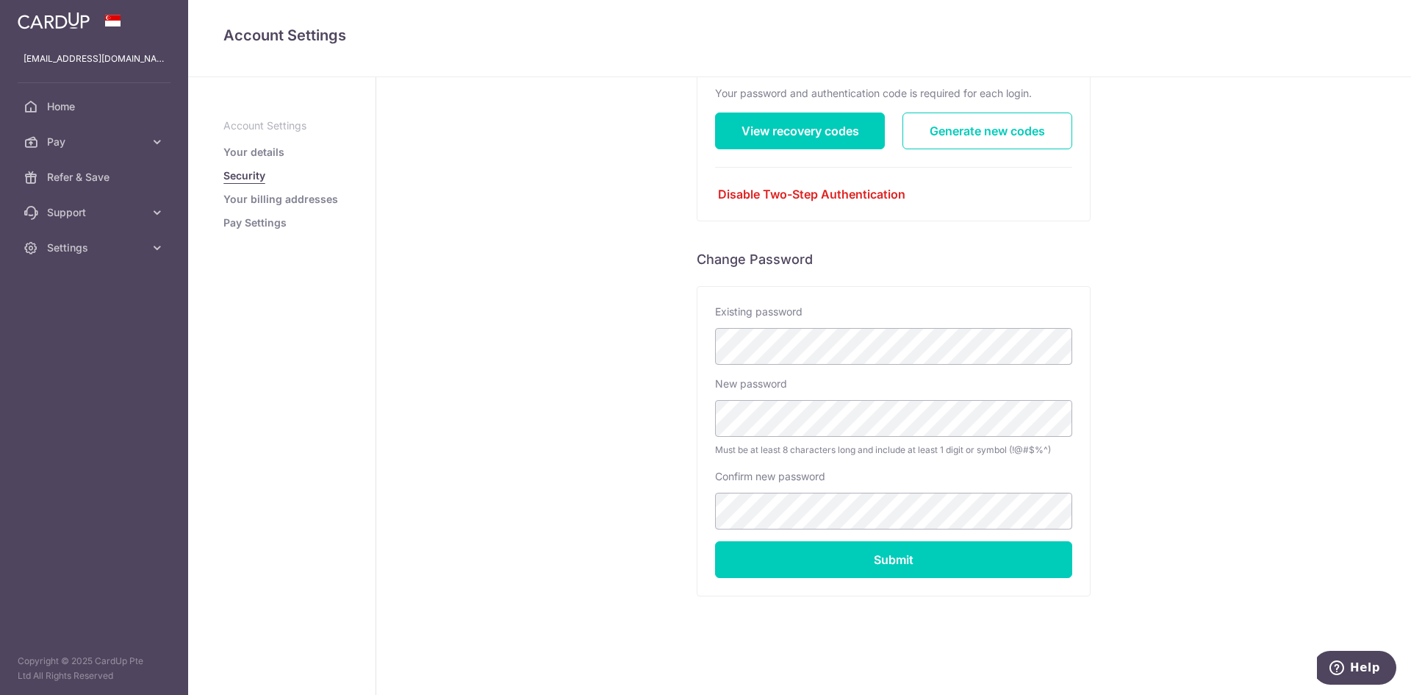
click at [283, 201] on link "Your billing addresses" at bounding box center [280, 199] width 115 height 15
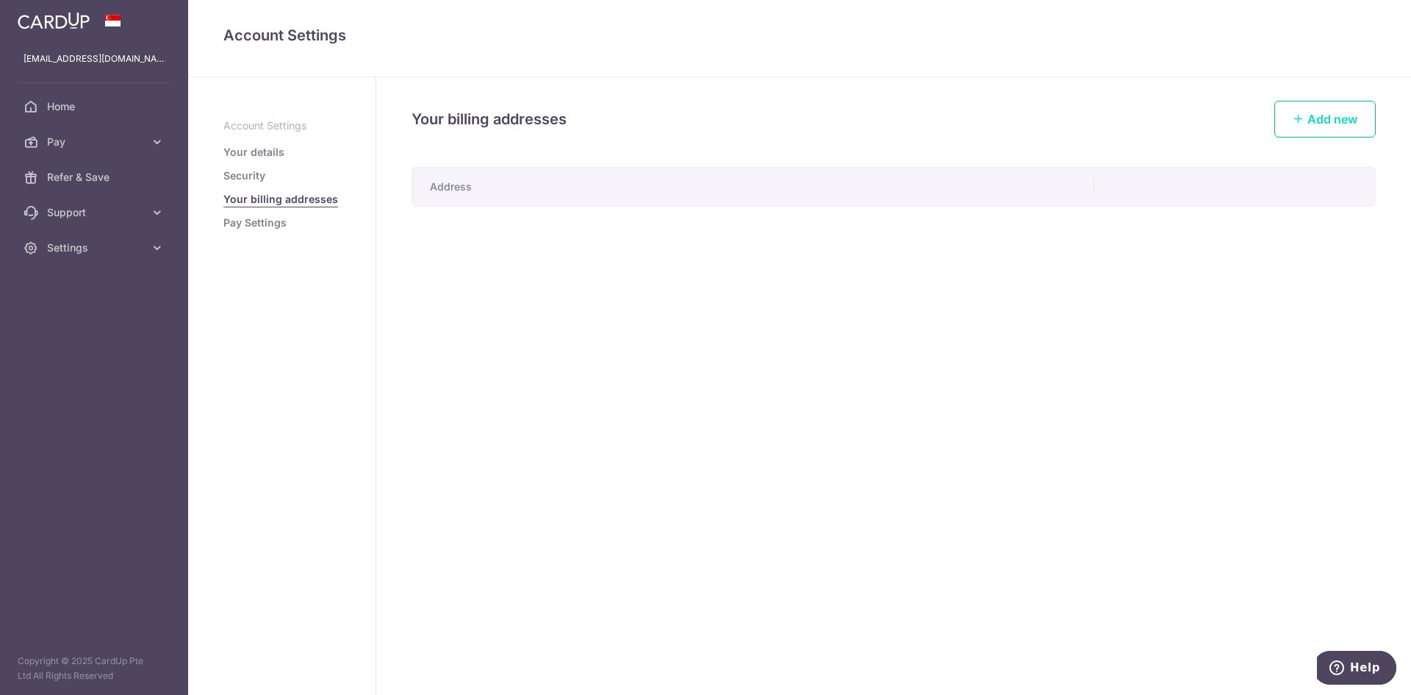
click at [1324, 115] on span "Add new" at bounding box center [1333, 119] width 50 height 15
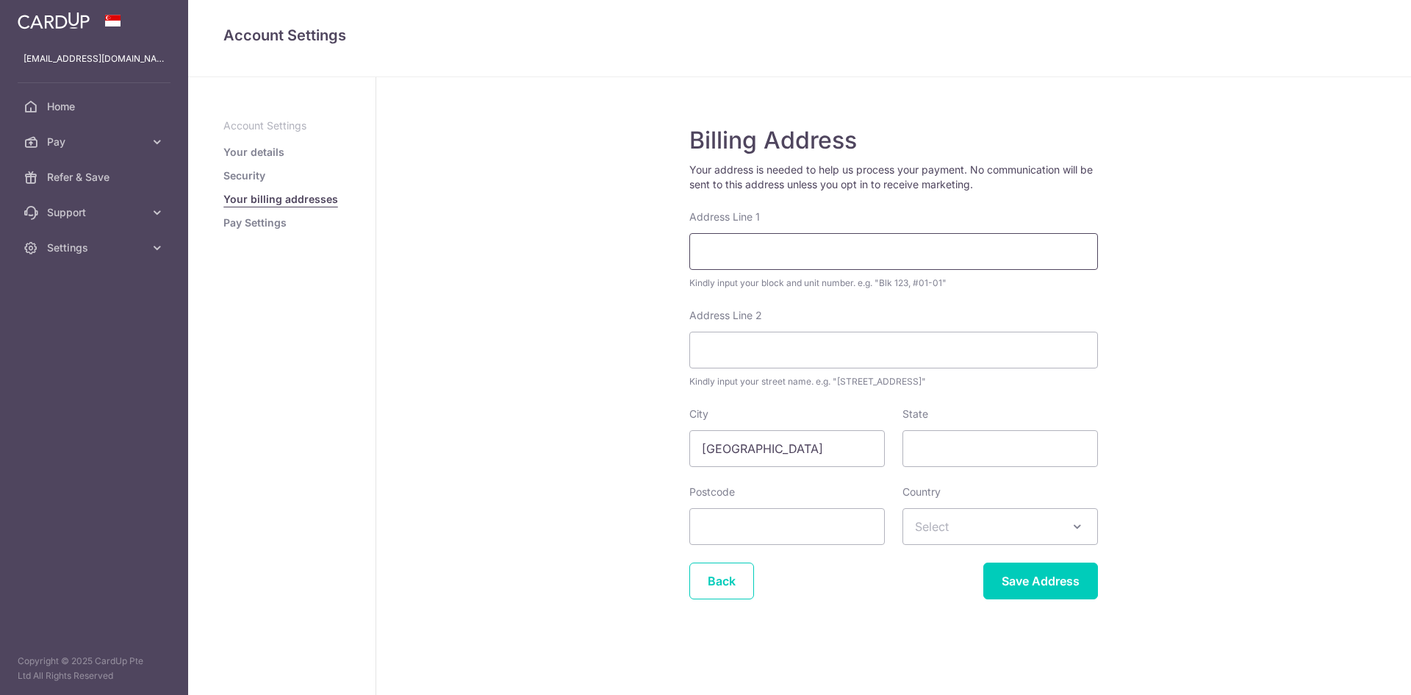
click at [845, 249] on input "Address Line 1" at bounding box center [893, 251] width 409 height 37
type input "356A"
type input "Anchorvale Lane #14-37"
click at [980, 458] on input "State" at bounding box center [1001, 448] width 196 height 37
click at [822, 505] on div "Postcode" at bounding box center [787, 514] width 196 height 60
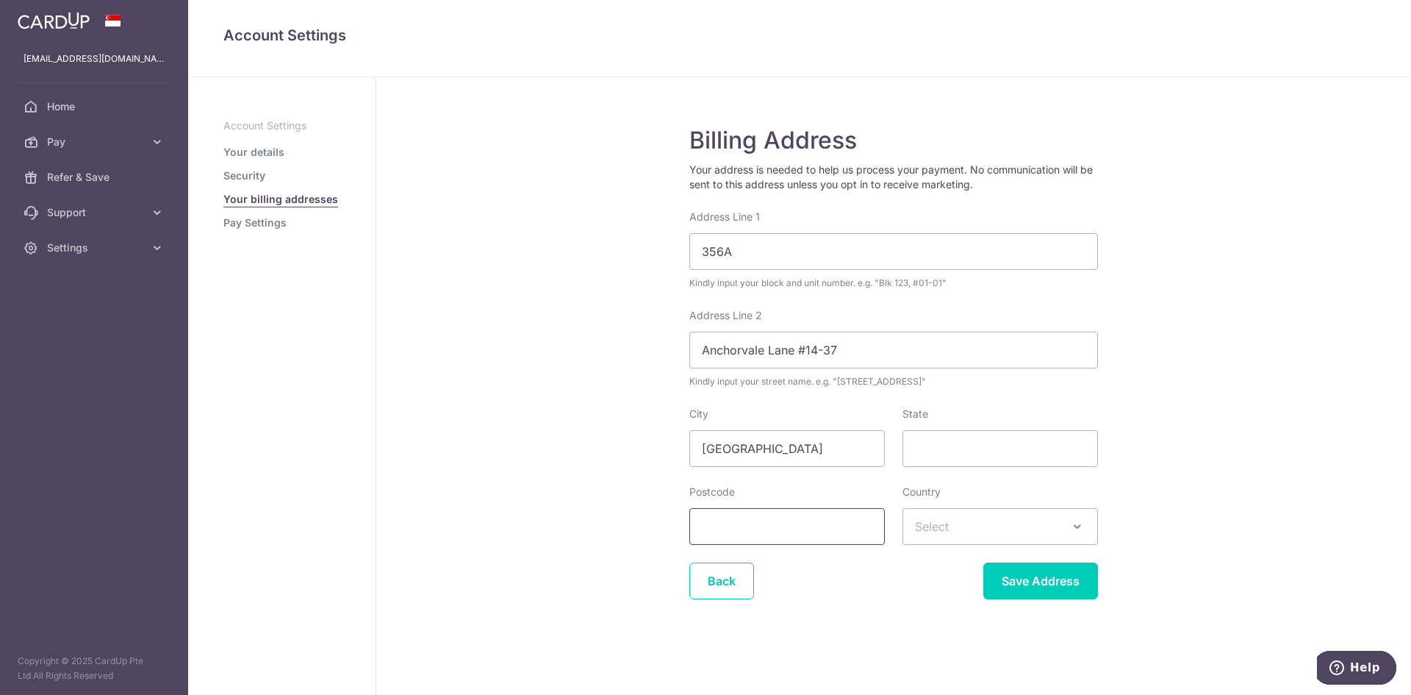
click at [813, 519] on input "Postcode" at bounding box center [787, 526] width 196 height 37
type input "541356"
click at [1000, 543] on span "Select" at bounding box center [1000, 526] width 194 height 35
type input "singapore"
select select "199"
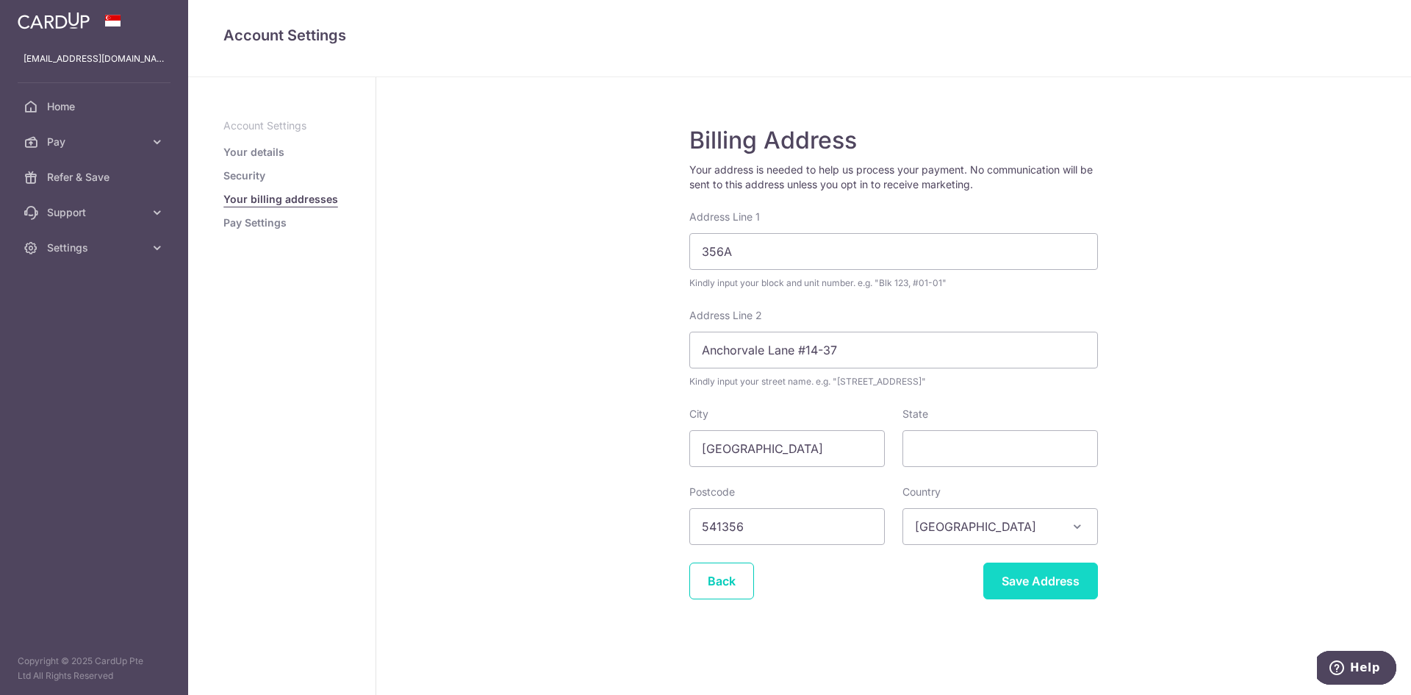
click at [1042, 590] on input "Save Address" at bounding box center [1040, 580] width 115 height 37
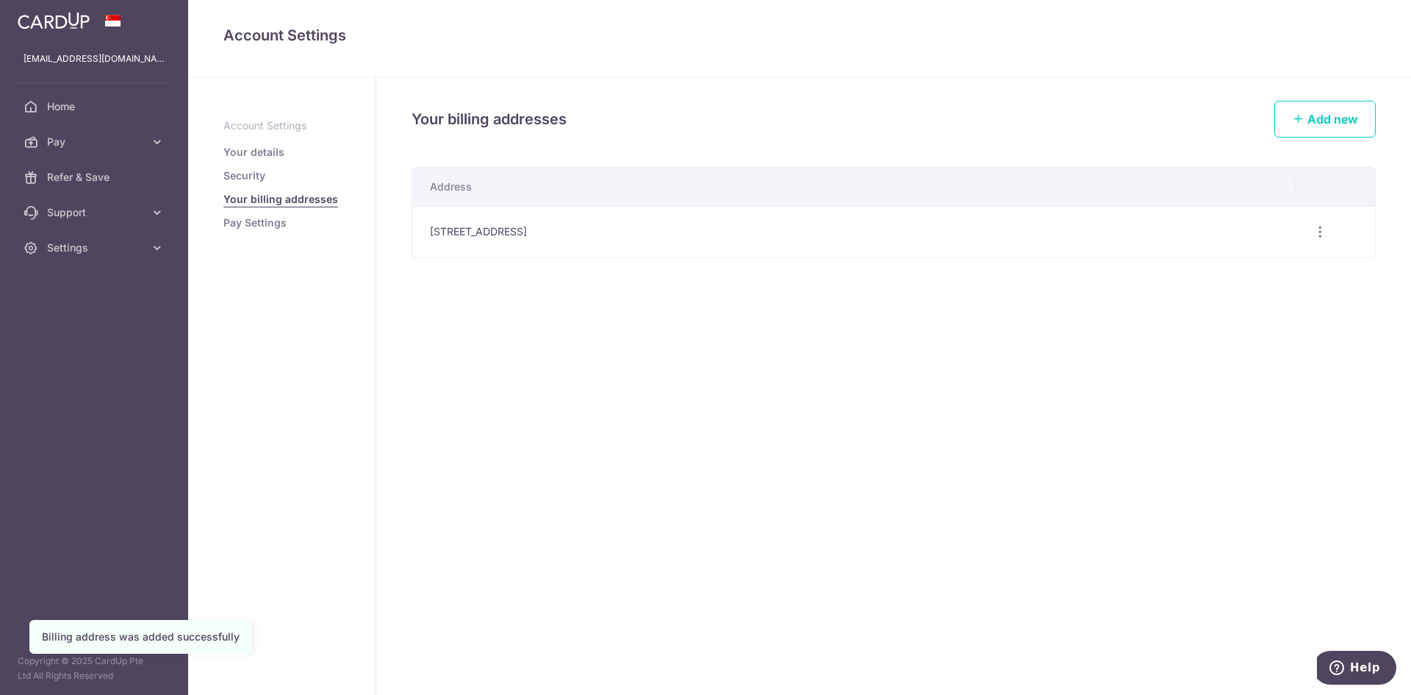
click at [298, 223] on li "Pay Settings" at bounding box center [281, 222] width 117 height 15
click at [250, 225] on link "Pay Settings" at bounding box center [254, 222] width 63 height 15
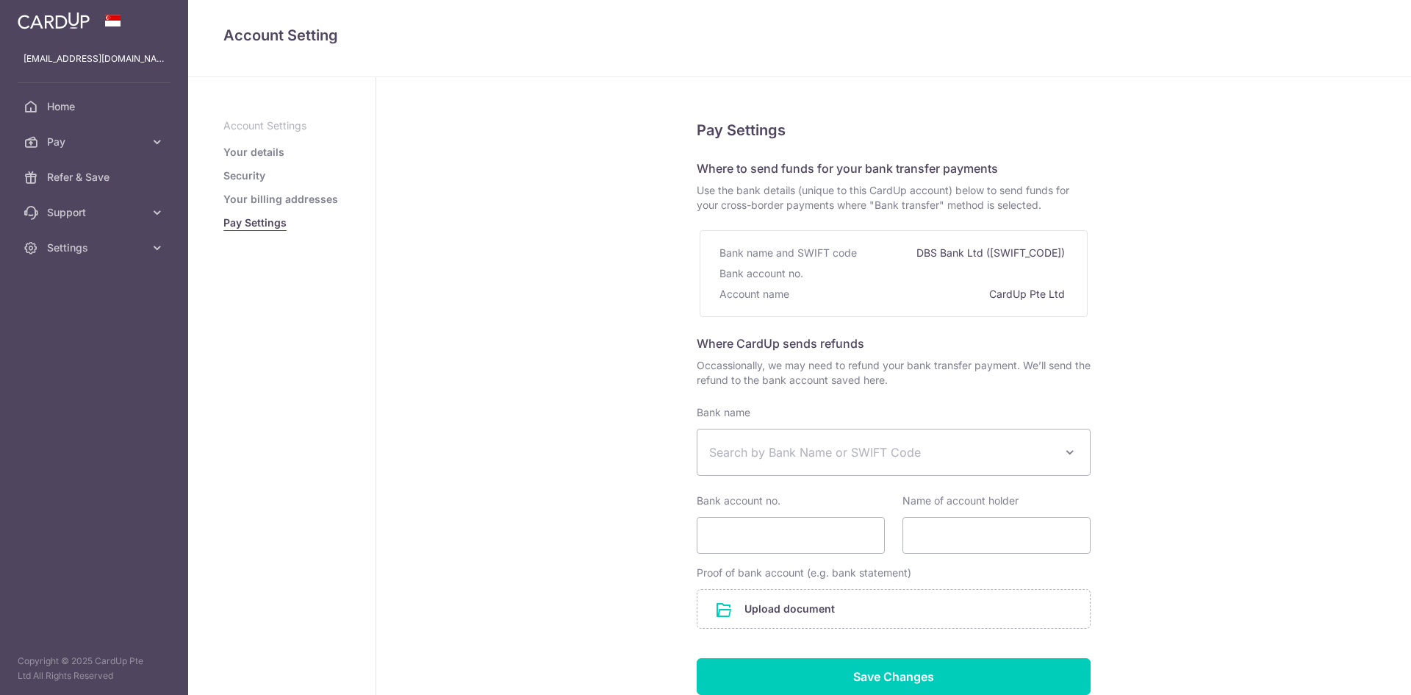
select select
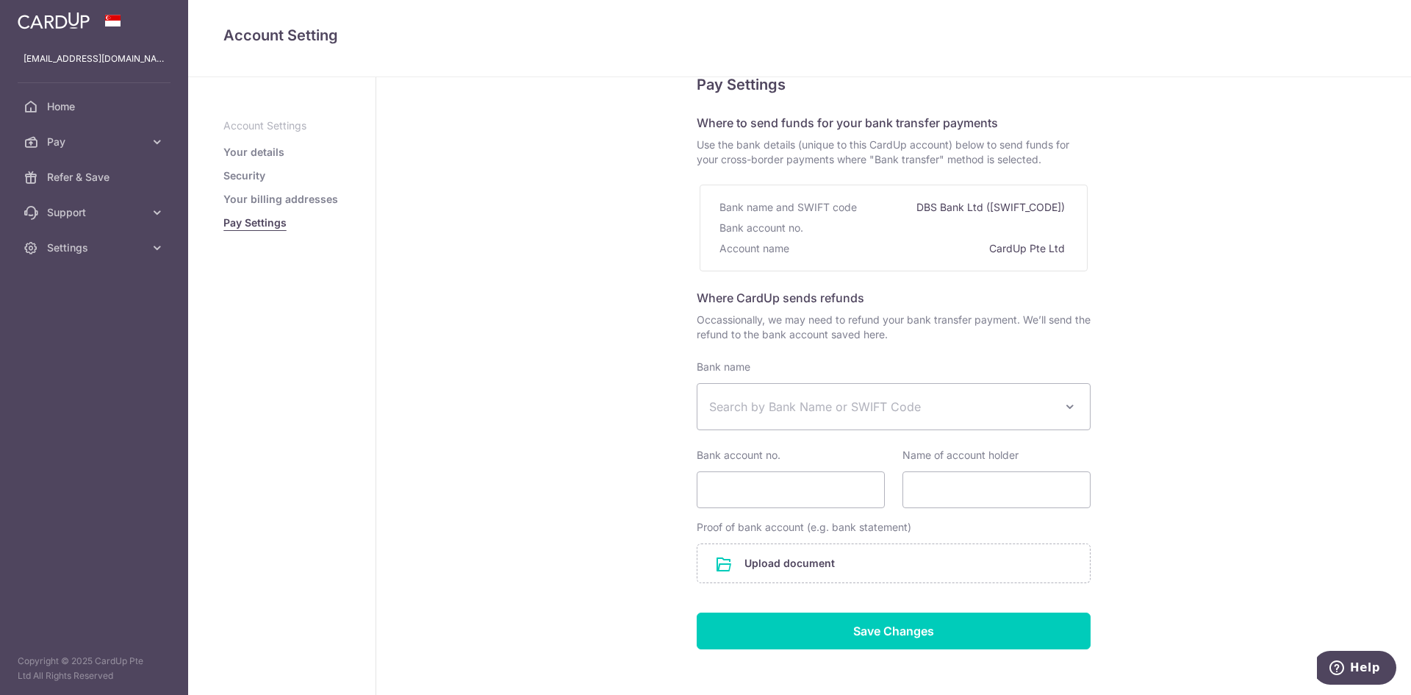
scroll to position [37, 0]
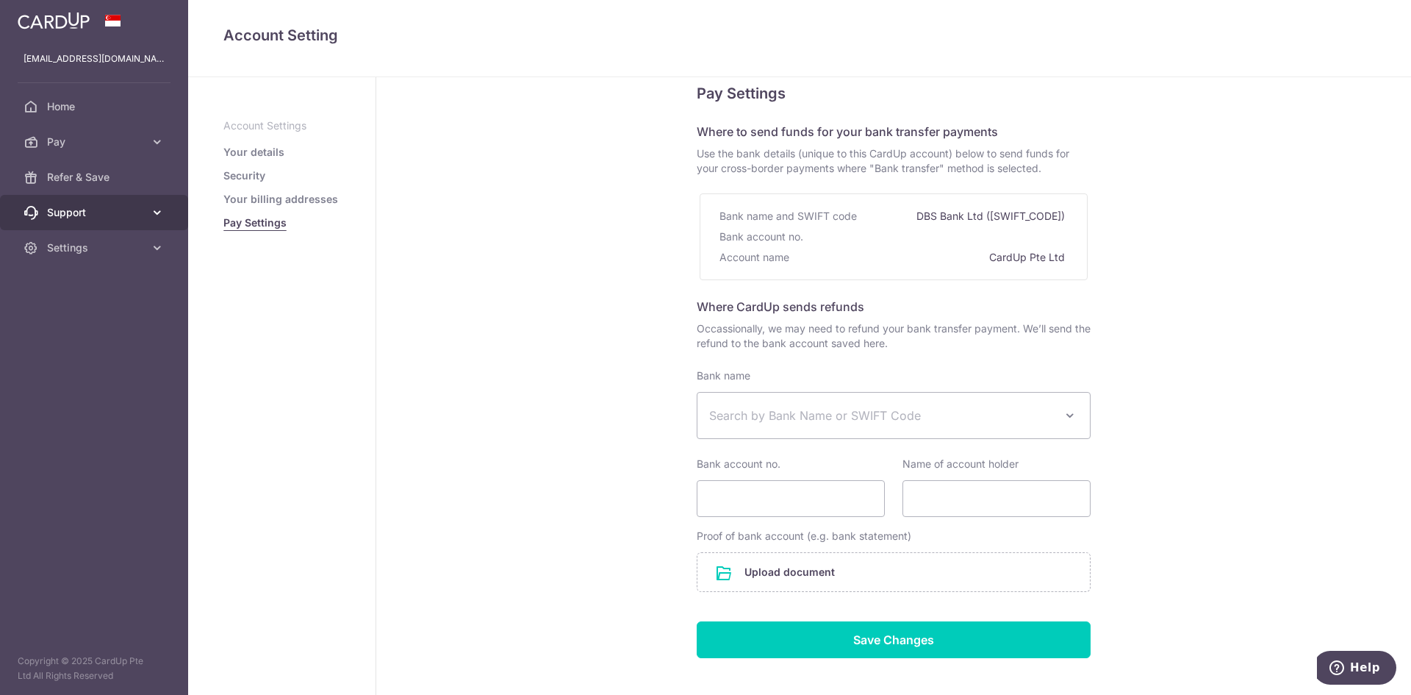
click at [130, 215] on span "Support" at bounding box center [95, 212] width 97 height 15
click at [121, 251] on span "Settings" at bounding box center [95, 247] width 97 height 15
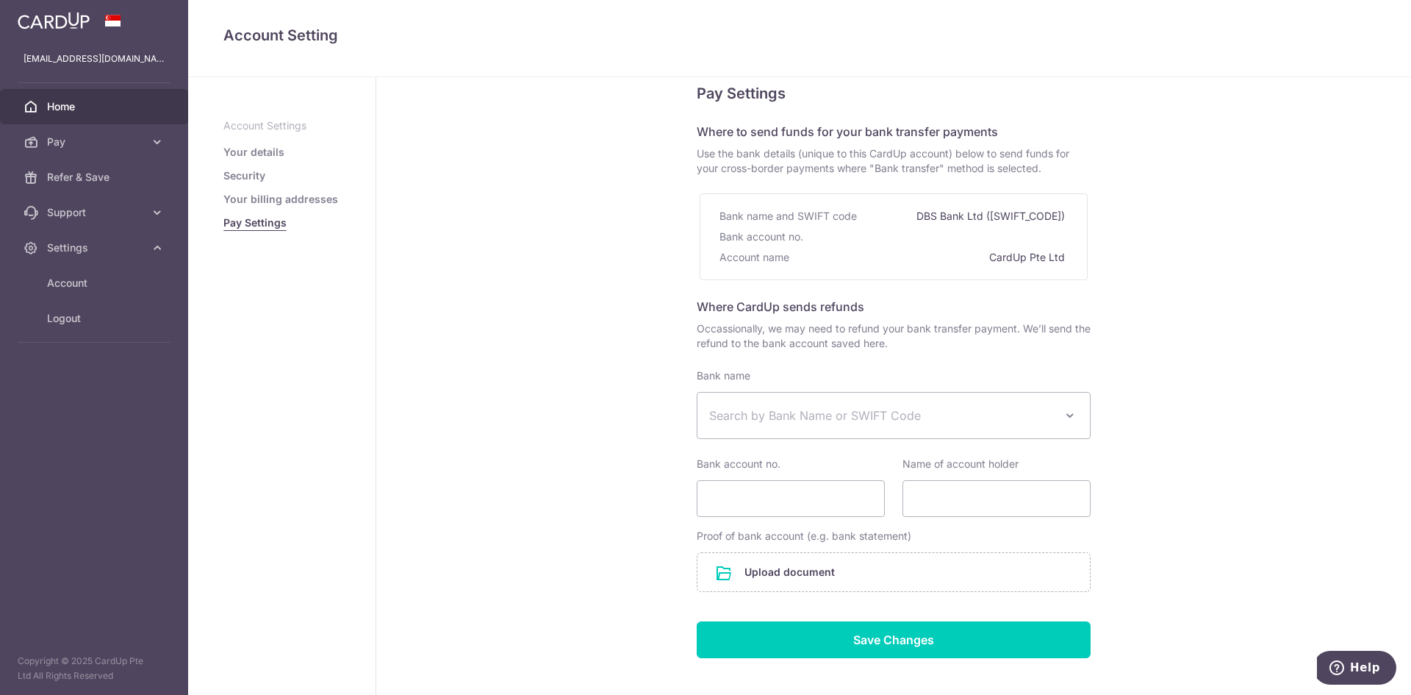
click at [117, 94] on link "Home" at bounding box center [94, 106] width 188 height 35
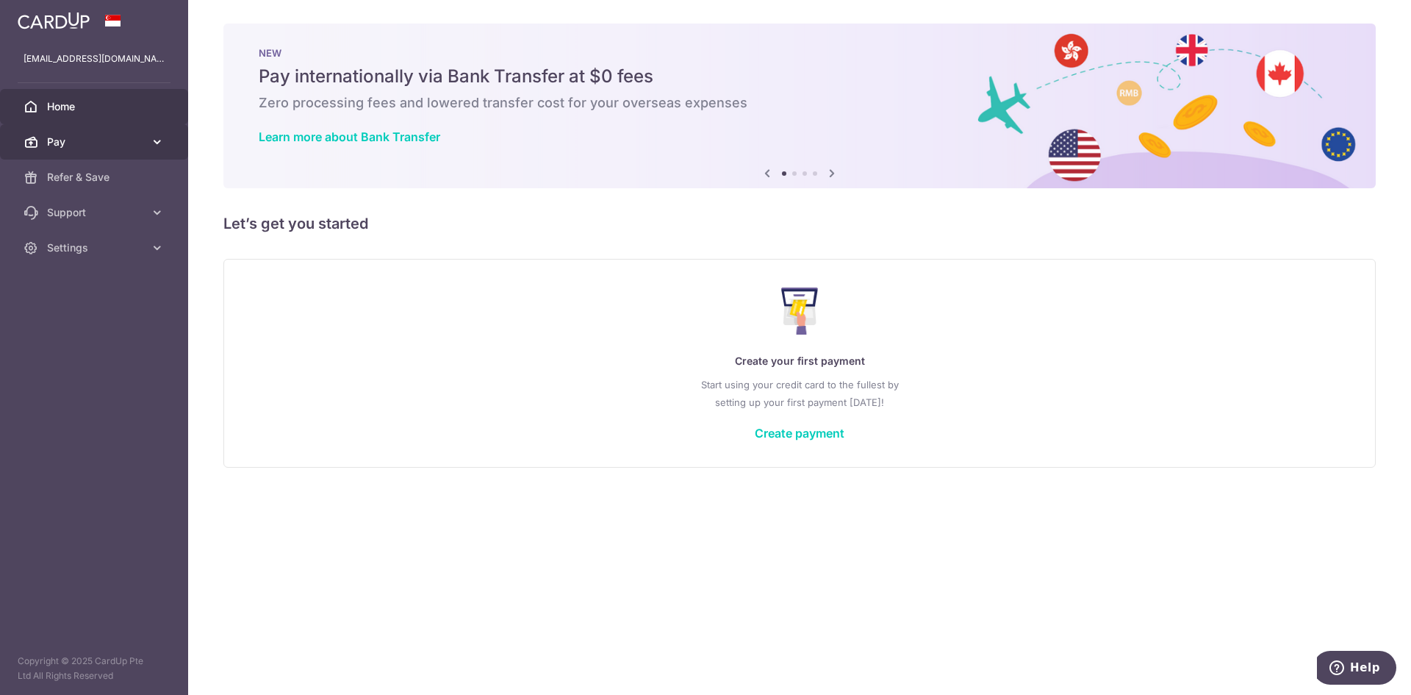
click at [82, 133] on link "Pay" at bounding box center [94, 141] width 188 height 35
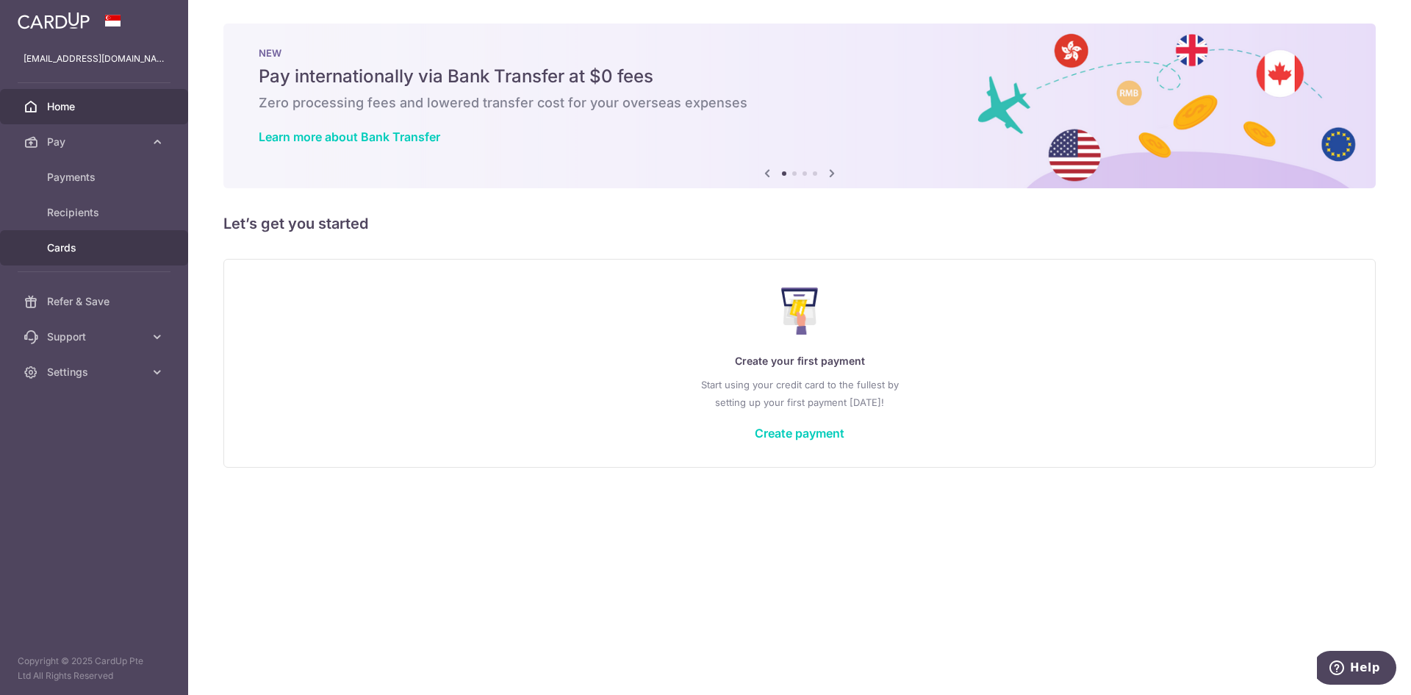
click at [76, 234] on link "Cards" at bounding box center [94, 247] width 188 height 35
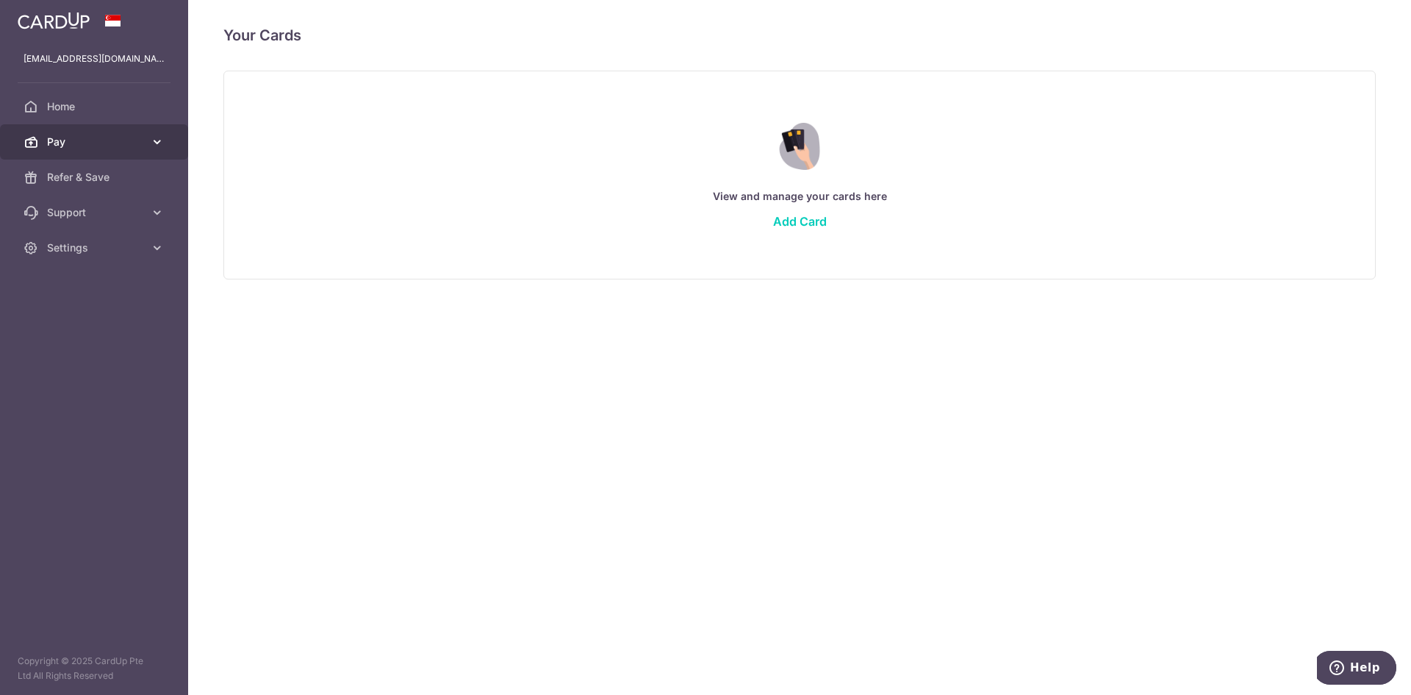
click at [89, 140] on span "Pay" at bounding box center [95, 142] width 97 height 15
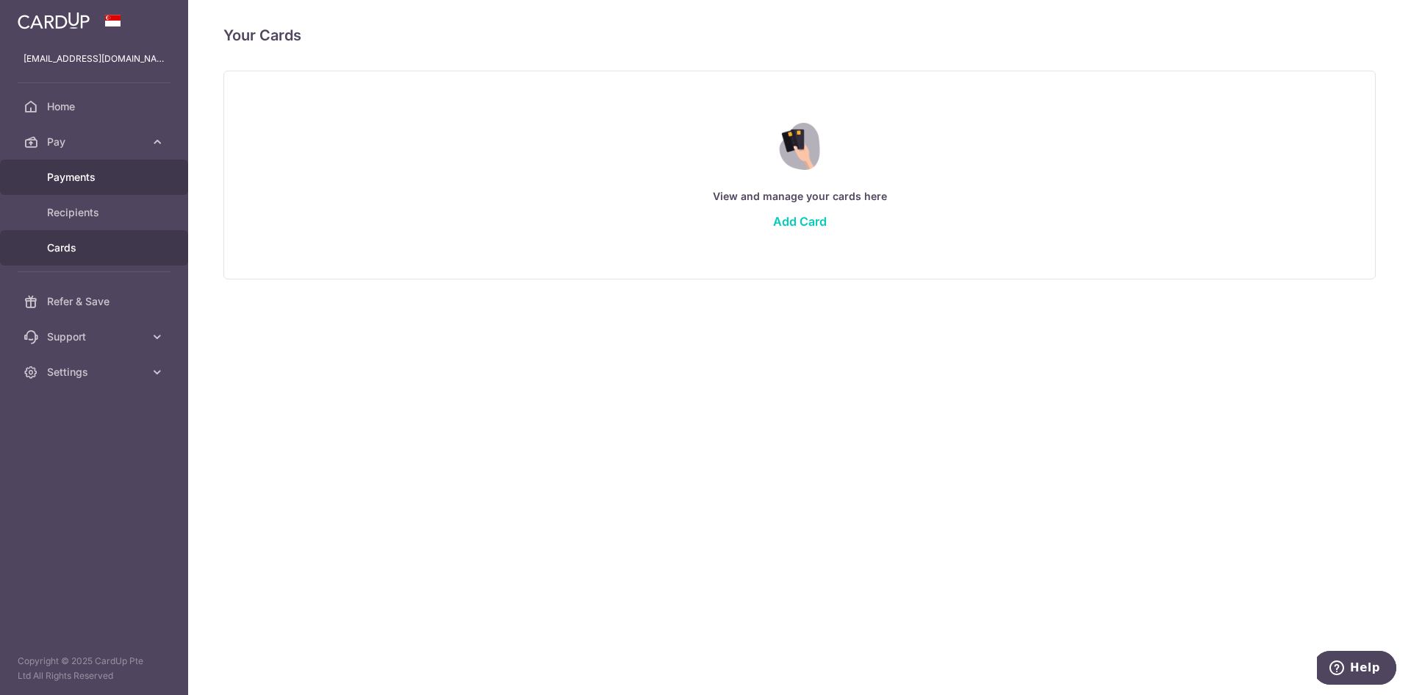
click at [128, 175] on span "Payments" at bounding box center [95, 177] width 97 height 15
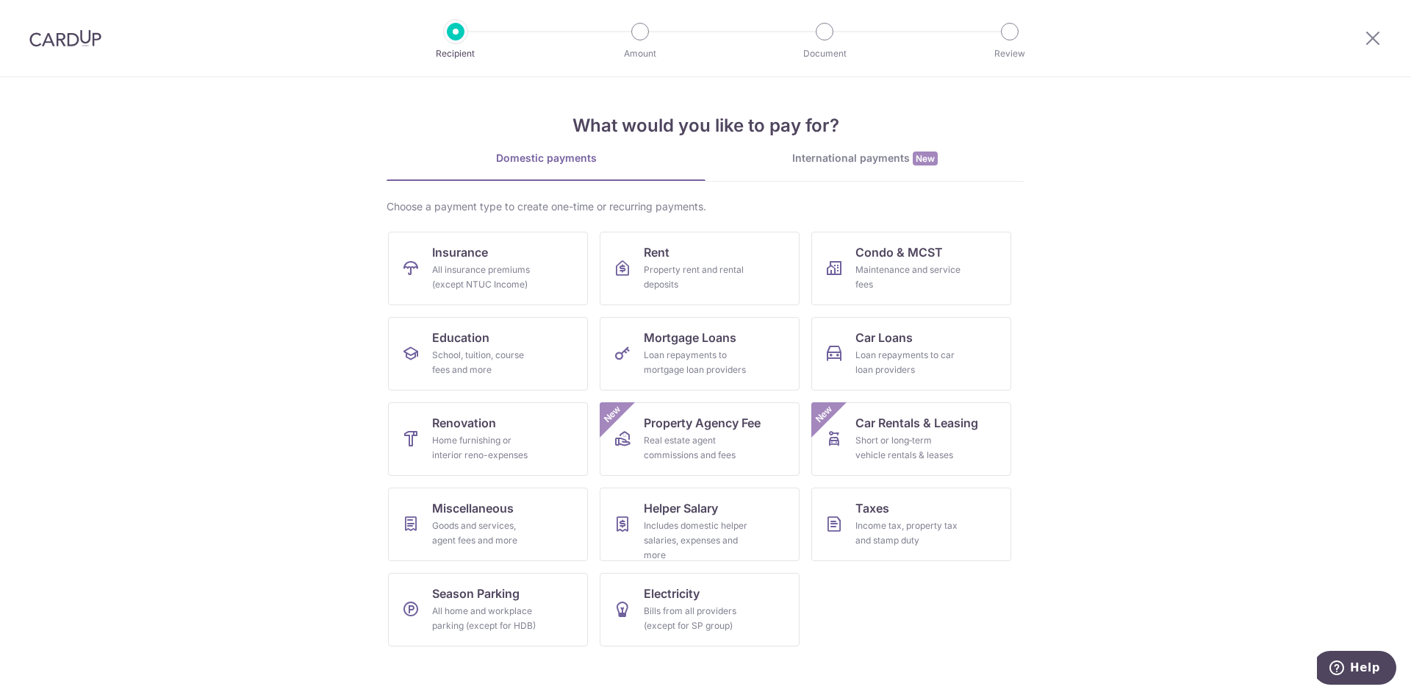
click at [1165, 412] on section "What would you like to pay for? Domestic payments International payments New Ch…" at bounding box center [705, 385] width 1411 height 617
